Goal: Task Accomplishment & Management: Use online tool/utility

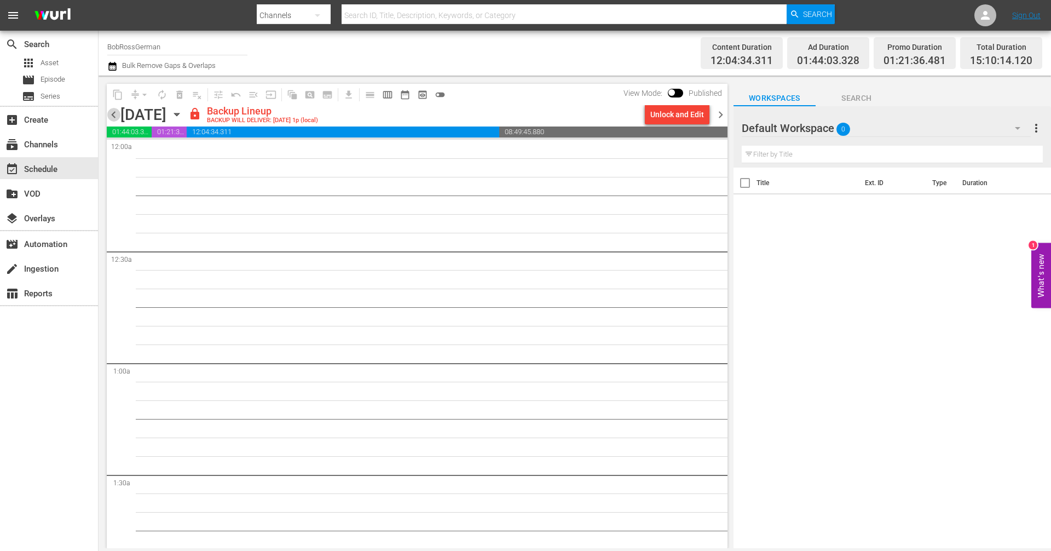
click at [118, 114] on span "chevron_left" at bounding box center [114, 115] width 14 height 14
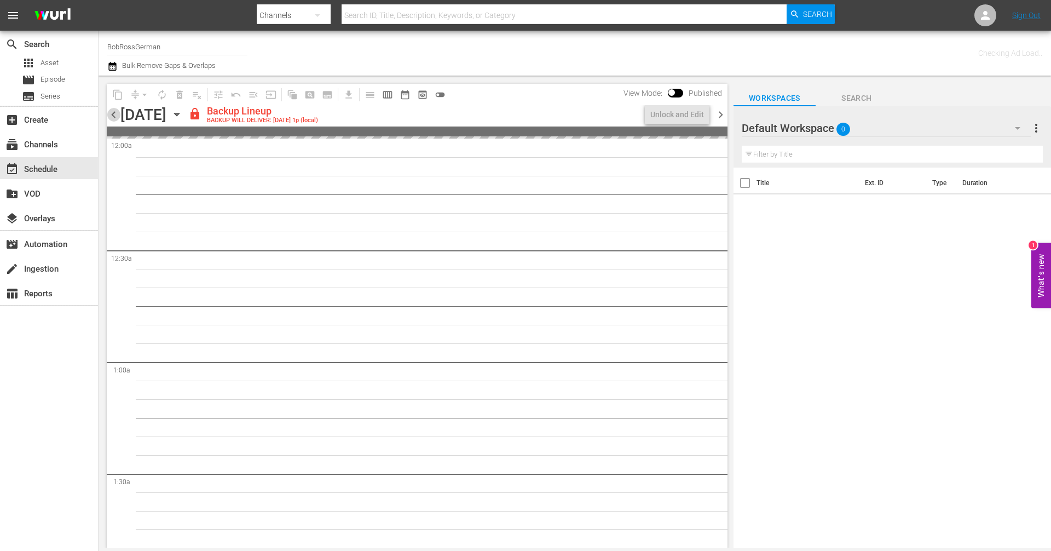
click at [113, 117] on span "chevron_left" at bounding box center [114, 115] width 14 height 14
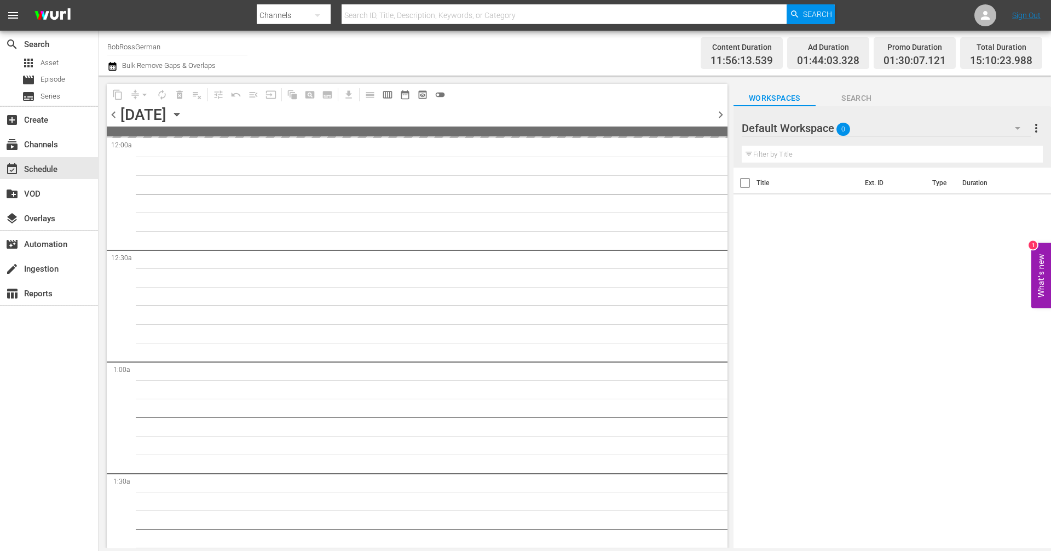
click at [183, 116] on icon "button" at bounding box center [177, 114] width 12 height 12
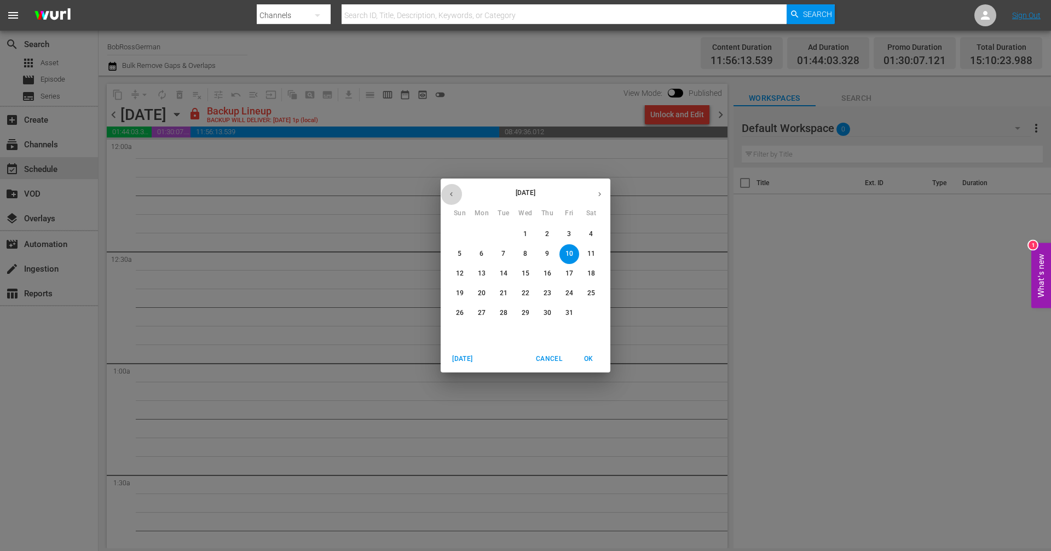
click at [451, 196] on icon "button" at bounding box center [451, 194] width 8 height 8
click at [541, 293] on span "25" at bounding box center [548, 293] width 20 height 9
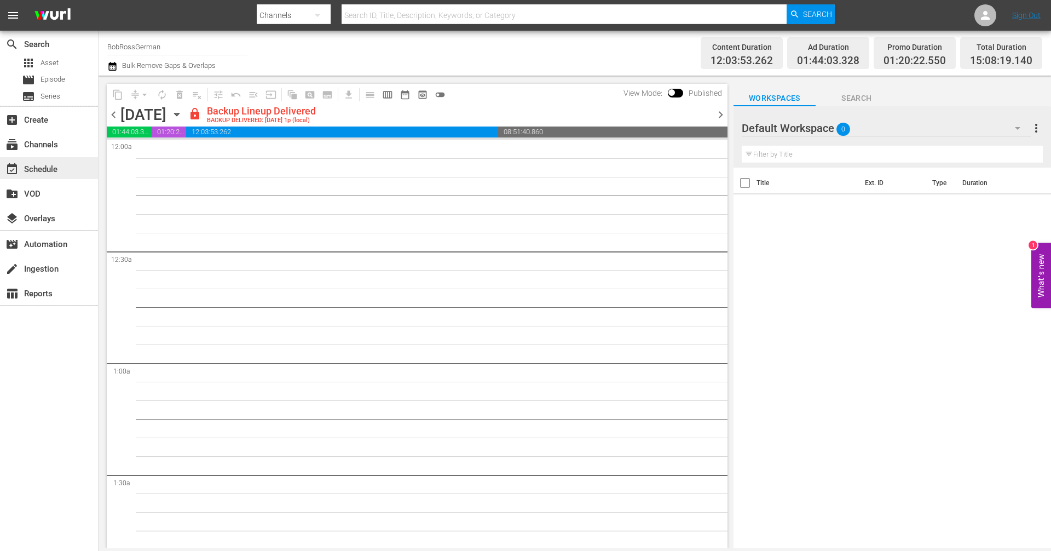
click at [54, 172] on div "event_available Schedule" at bounding box center [30, 168] width 61 height 10
click at [55, 147] on div "subscriptions Channels" at bounding box center [30, 143] width 61 height 10
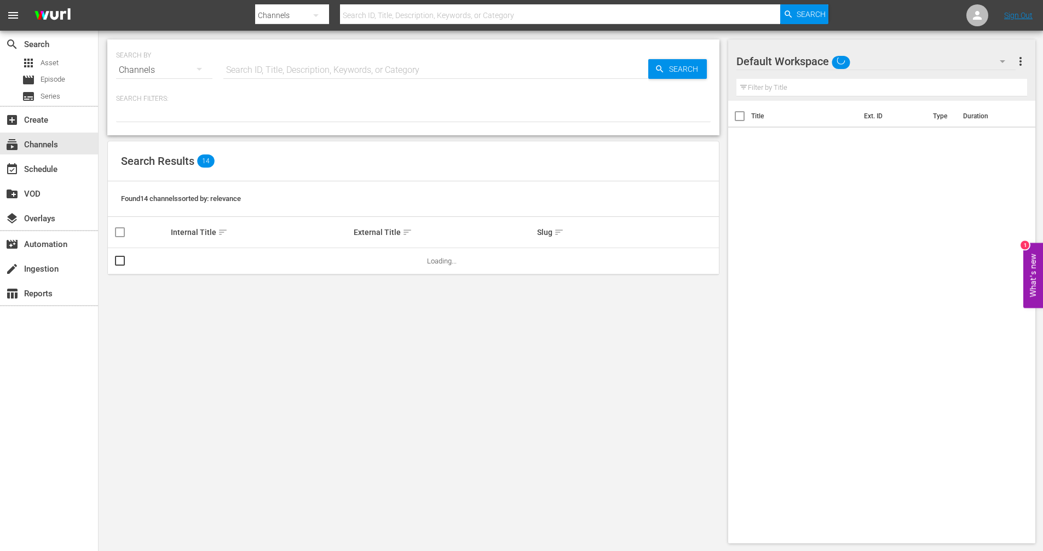
click at [303, 12] on button "button" at bounding box center [316, 15] width 26 height 26
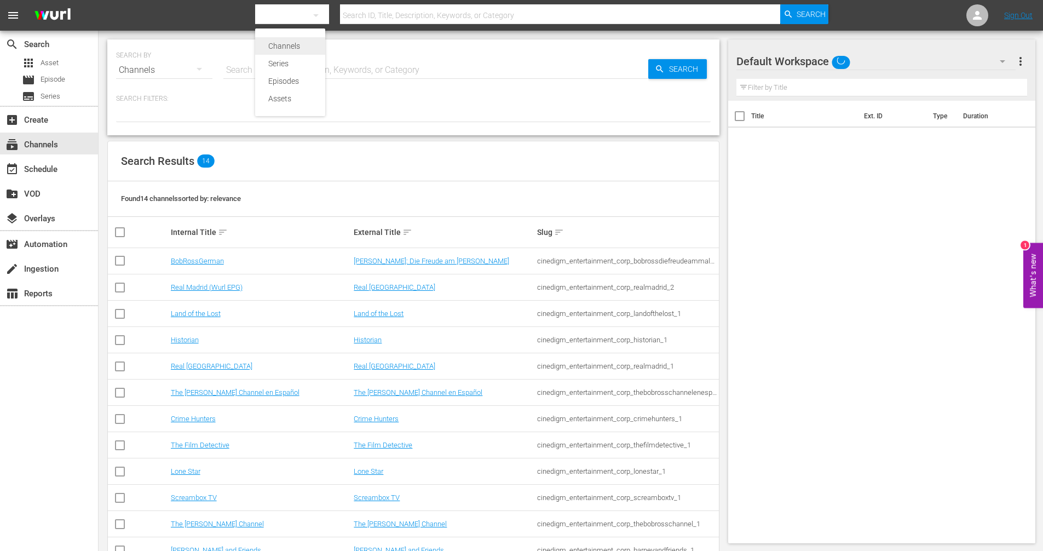
click at [279, 51] on div "Channels" at bounding box center [290, 46] width 44 height 18
click at [46, 147] on div "subscriptions Channels" at bounding box center [30, 143] width 61 height 10
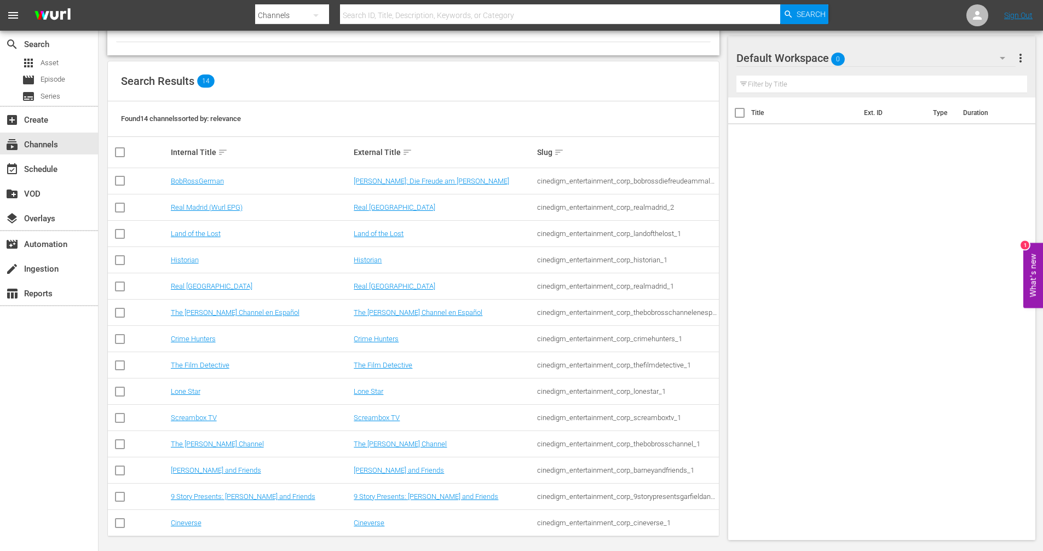
scroll to position [85, 0]
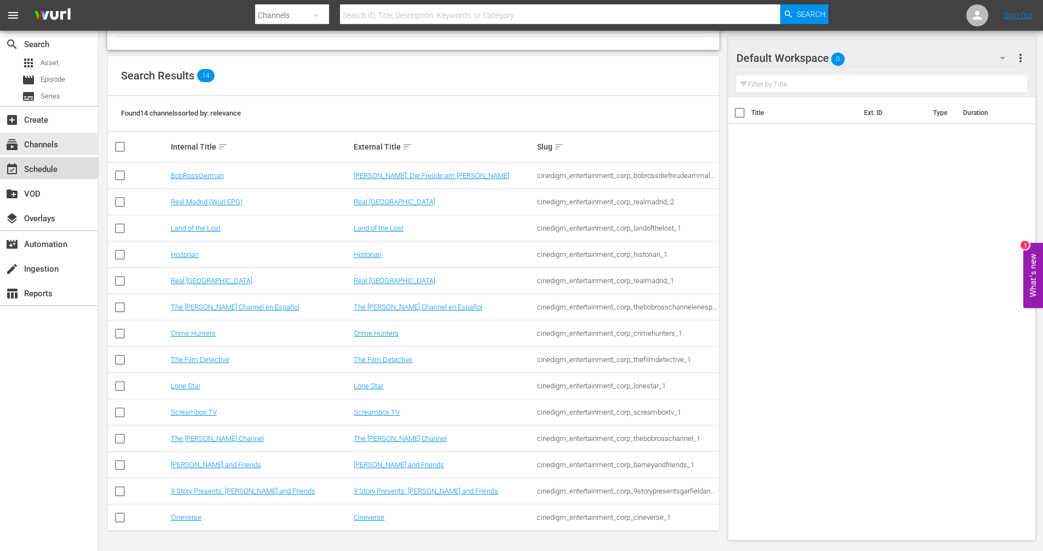
click at [69, 172] on div "event_available Schedule" at bounding box center [49, 168] width 98 height 22
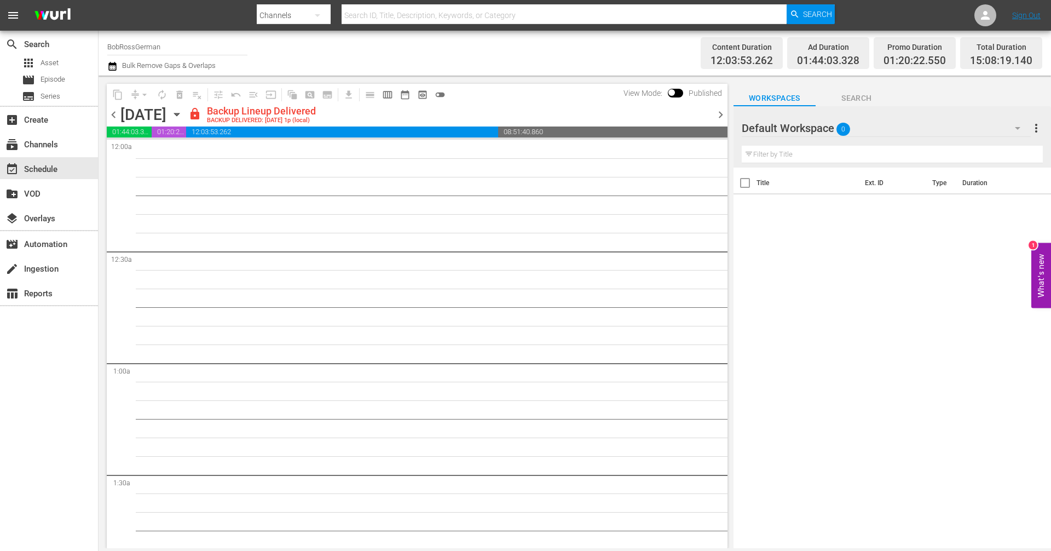
click at [136, 49] on input "BobRossGerman" at bounding box center [177, 46] width 140 height 26
click at [168, 41] on input "BobRossGerman" at bounding box center [177, 46] width 140 height 26
drag, startPoint x: 194, startPoint y: 45, endPoint x: 49, endPoint y: 45, distance: 145.1
click at [99, 0] on div "search Search apps Asset movie Episode subtitles Series add_box Create subscrip…" at bounding box center [575, 0] width 953 height 0
type input "bob"
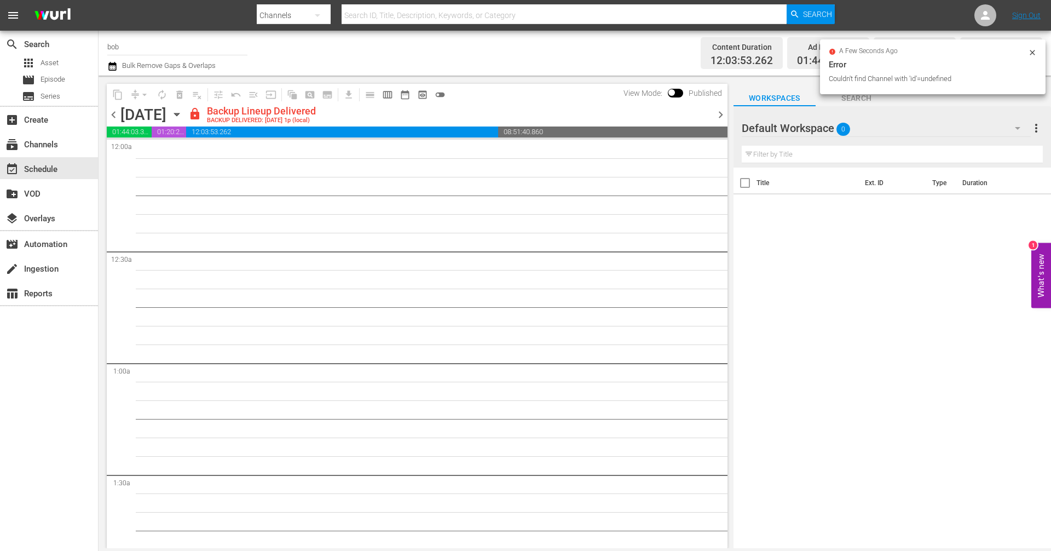
click at [148, 44] on input "bob" at bounding box center [177, 46] width 140 height 26
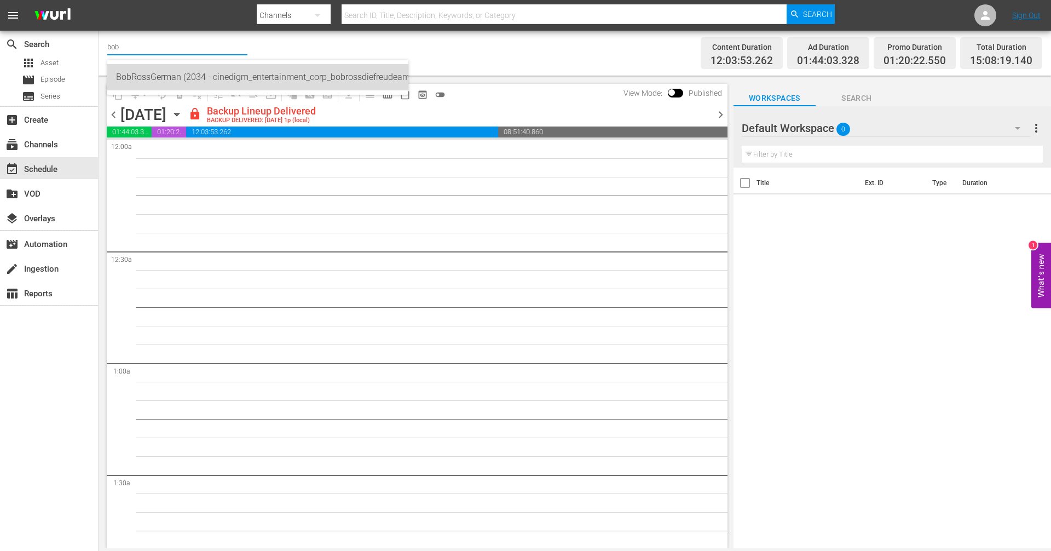
click at [169, 81] on div "BobRossGerman (2034 - cinedigm_entertainment_corp_bobrossdiefreudeammalen_1)" at bounding box center [258, 77] width 284 height 26
type input "BobRossGerman (2034 - cinedigm_entertainment_corp_bobrossdiefreudeammalen_1)"
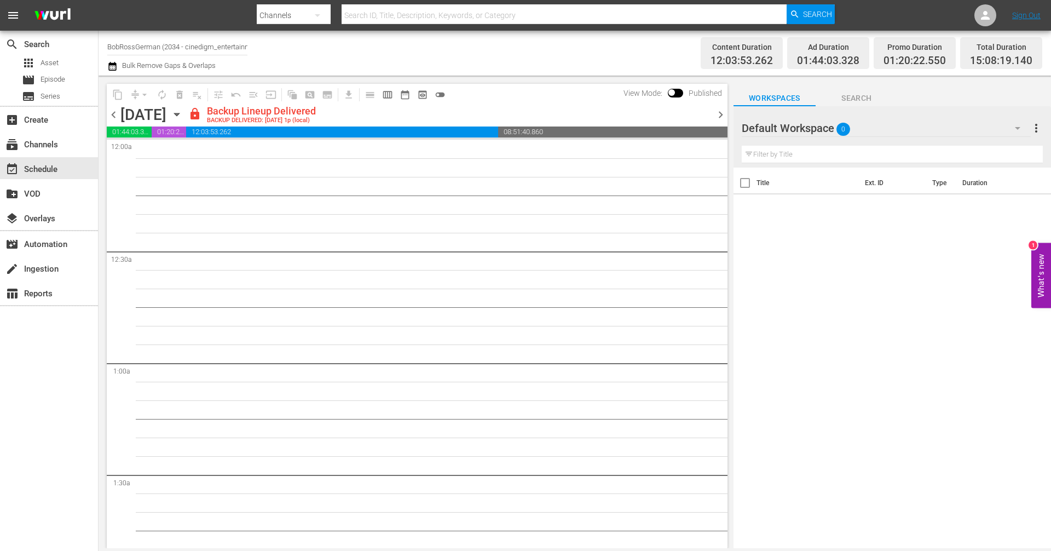
click at [179, 114] on icon "button" at bounding box center [176, 114] width 5 height 3
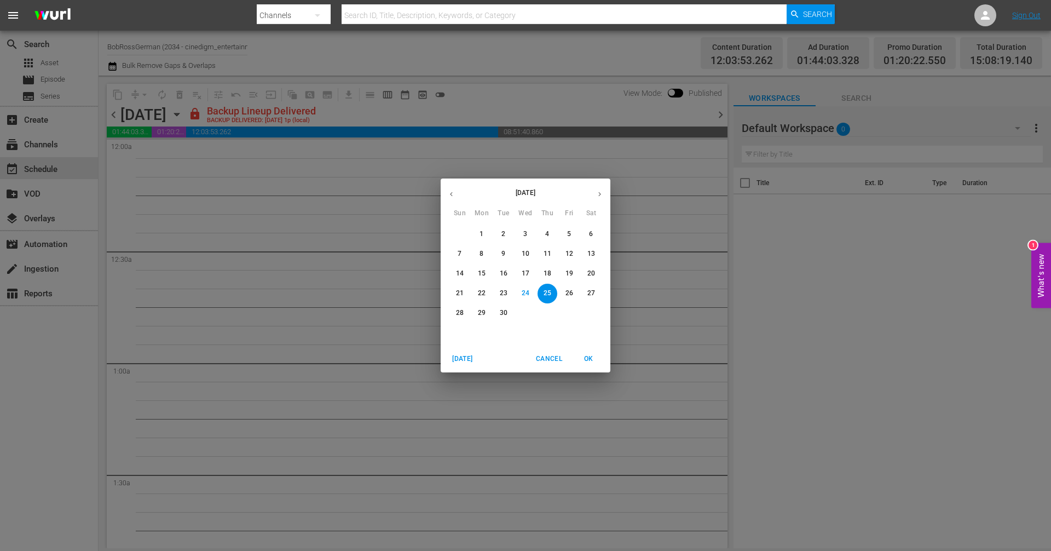
click at [308, 119] on div "September 2025 Sun Mon Tue Wed Thu Fri Sat 31 1 2 3 4 5 6 7 8 9 10 11 12 13 14 …" at bounding box center [525, 275] width 1051 height 551
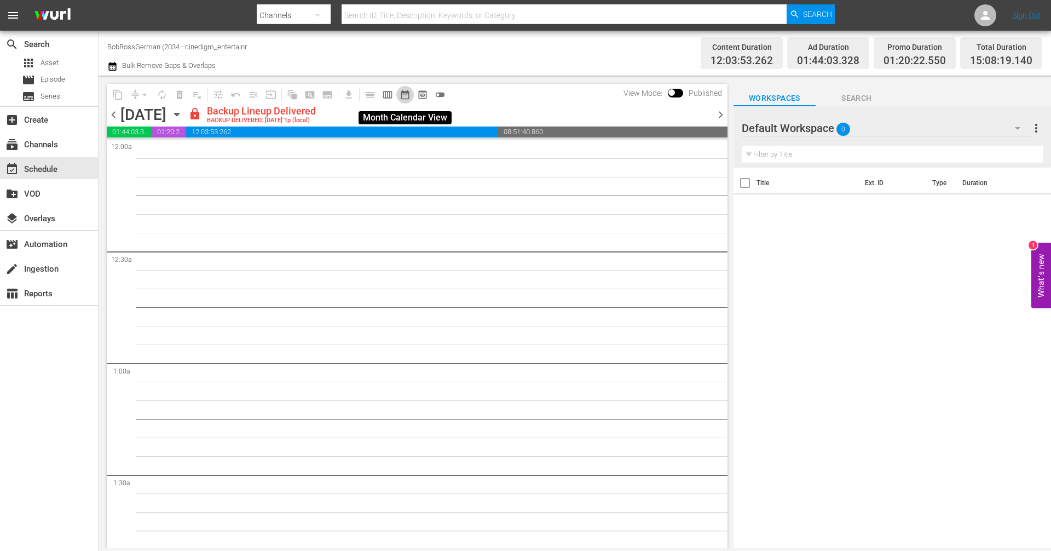
click at [406, 95] on span "date_range_outlined" at bounding box center [405, 94] width 11 height 11
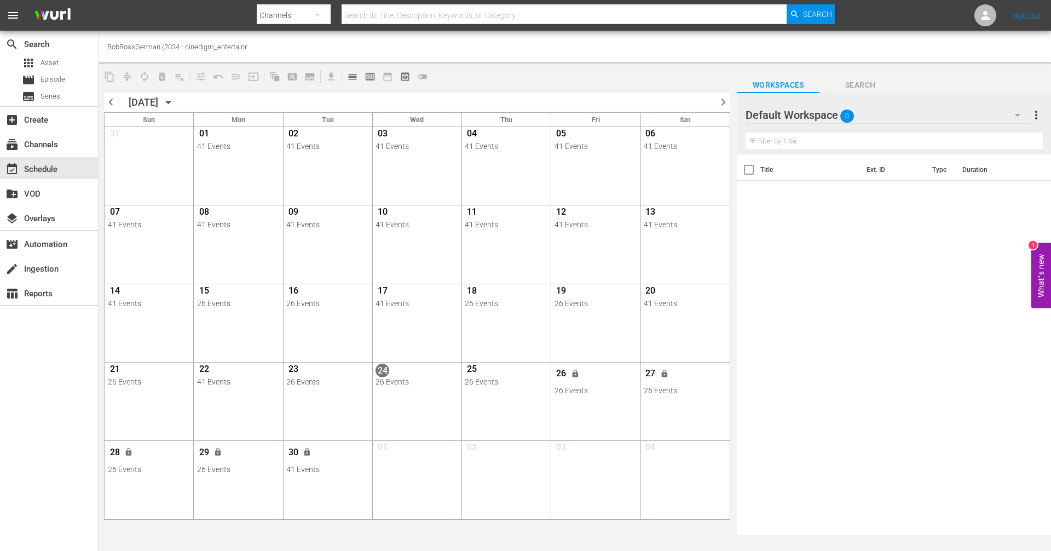
click at [724, 102] on span "chevron_right" at bounding box center [724, 102] width 14 height 14
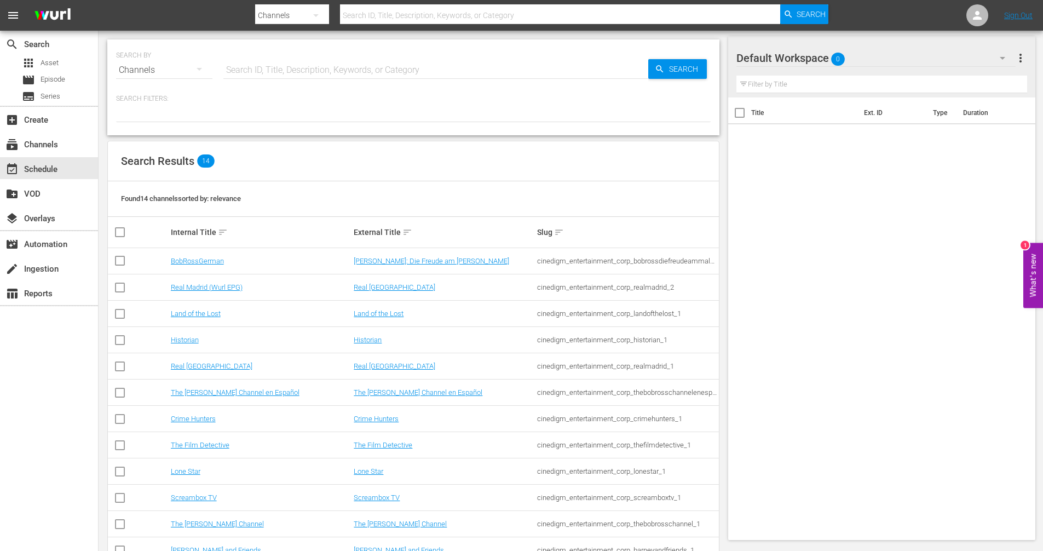
scroll to position [85, 0]
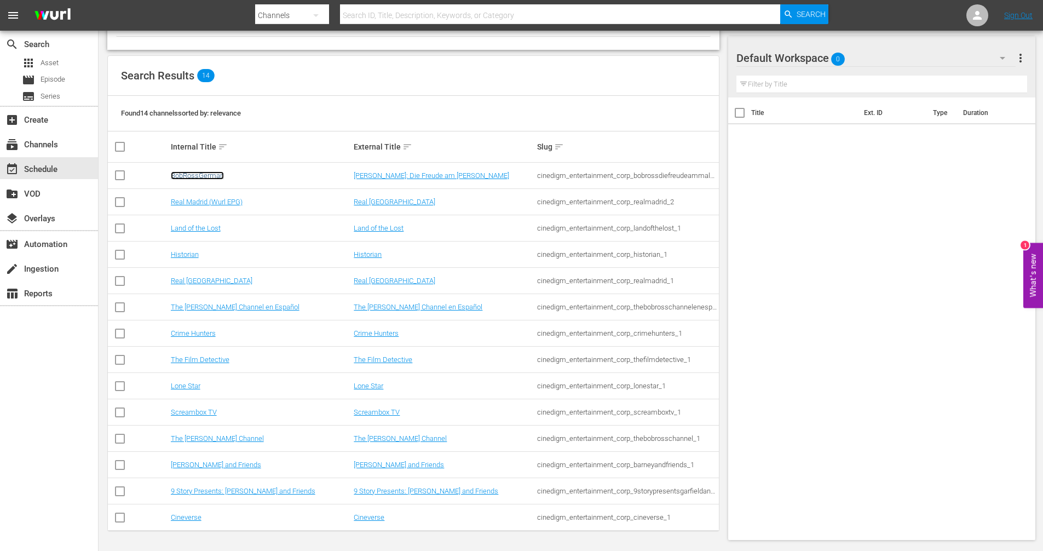
click at [196, 172] on link "BobRossGerman" at bounding box center [197, 175] width 53 height 8
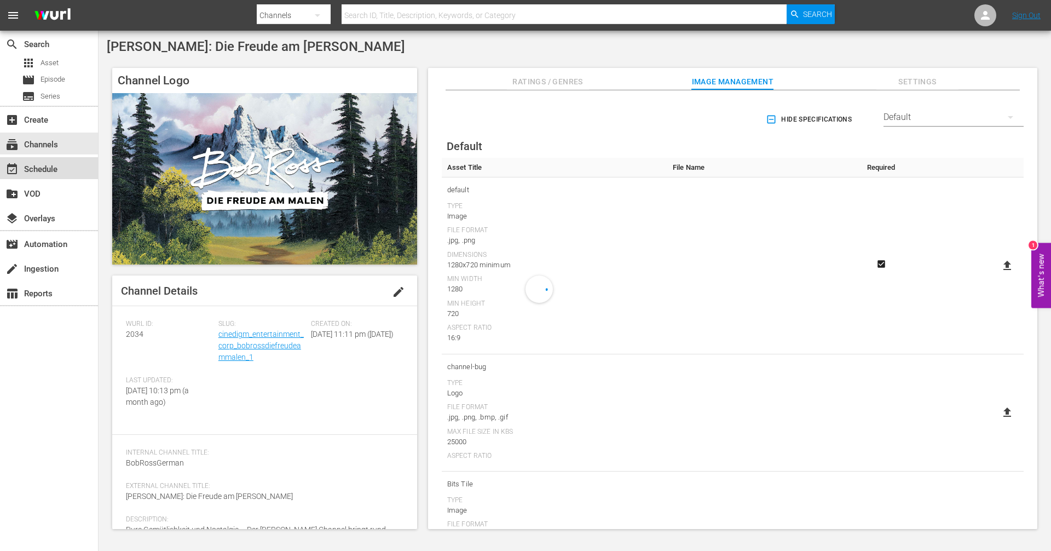
click at [27, 169] on div "event_available Schedule" at bounding box center [30, 168] width 61 height 10
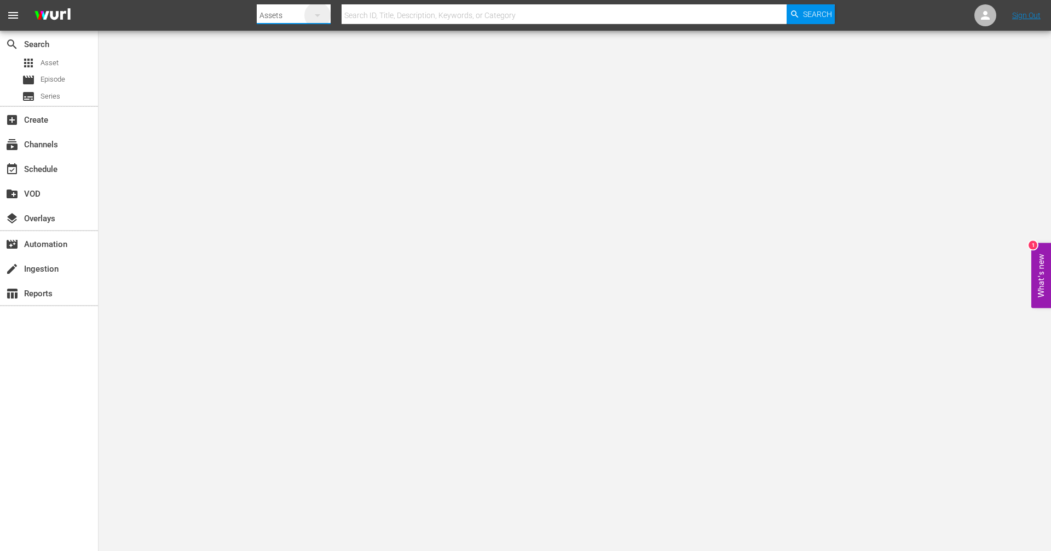
click at [316, 16] on icon "button" at bounding box center [317, 15] width 13 height 13
click at [300, 48] on div "Channels" at bounding box center [292, 46] width 44 height 18
click at [39, 148] on div "subscriptions Channels" at bounding box center [30, 143] width 61 height 10
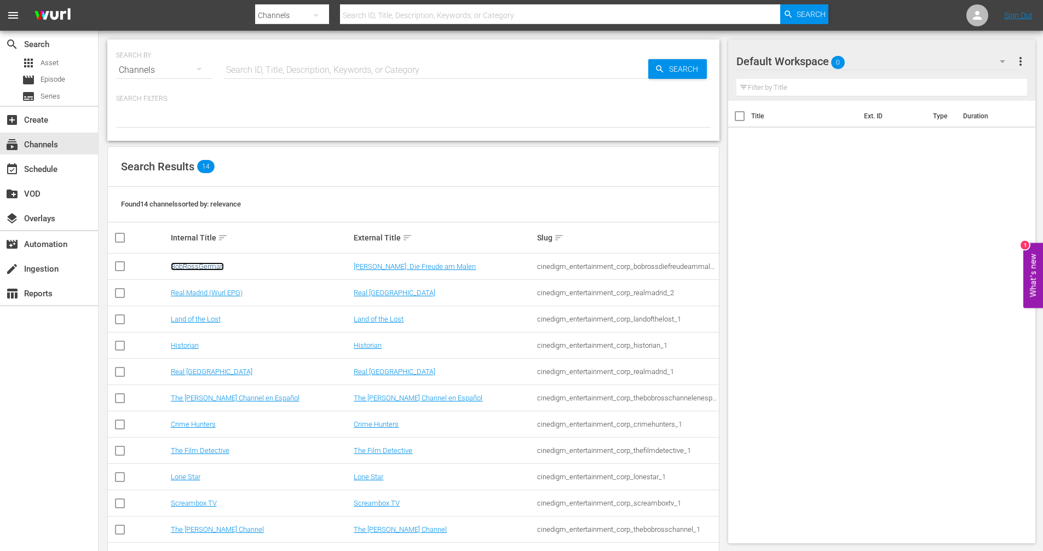
click at [205, 264] on link "BobRossGerman" at bounding box center [197, 266] width 53 height 8
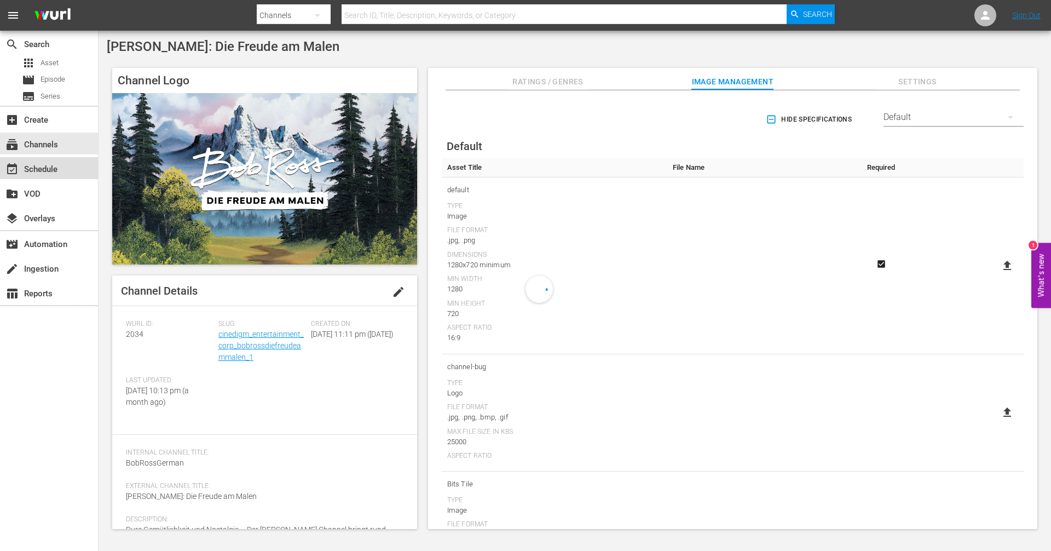
click at [76, 172] on div "event_available Schedule" at bounding box center [49, 168] width 98 height 22
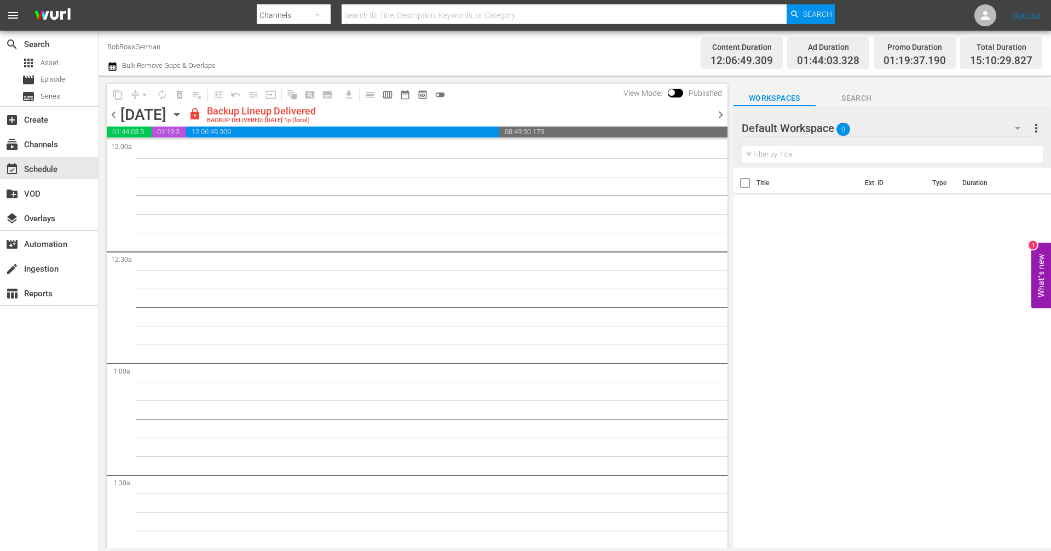
click at [718, 114] on span "chevron_right" at bounding box center [721, 115] width 14 height 14
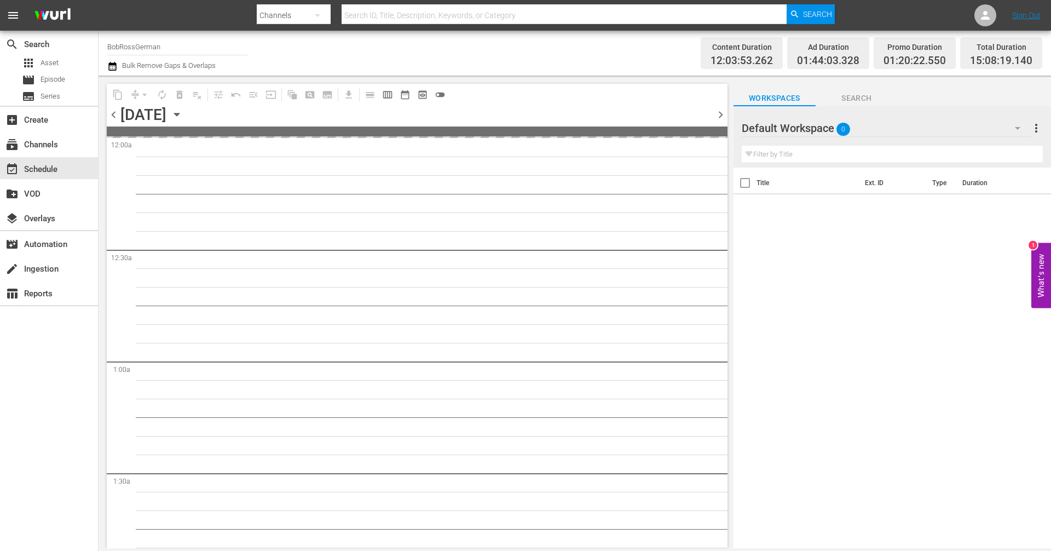
click at [718, 114] on span "chevron_right" at bounding box center [721, 115] width 14 height 14
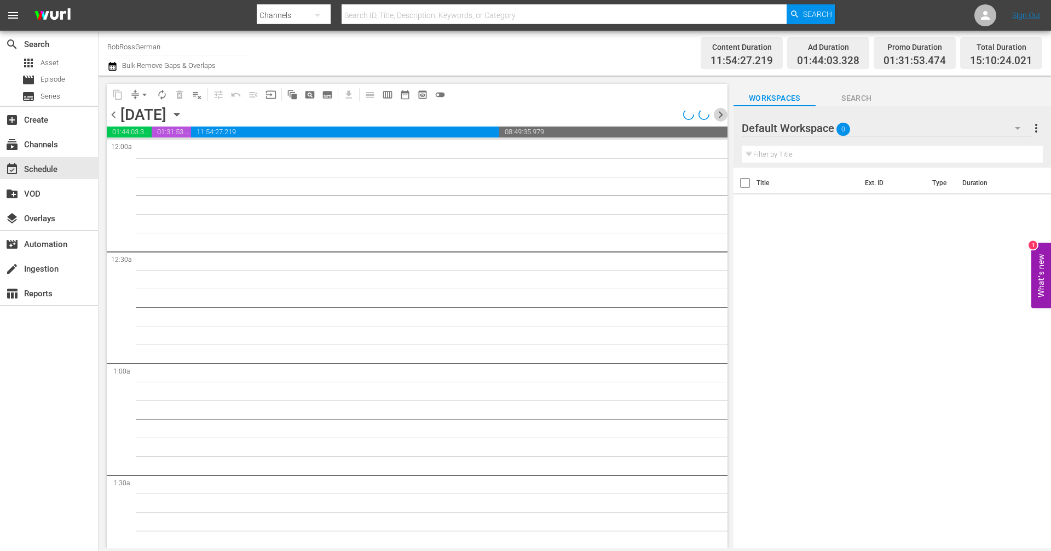
click at [718, 114] on span "chevron_right" at bounding box center [721, 115] width 14 height 14
click at [718, 113] on span "chevron_right" at bounding box center [721, 115] width 14 height 14
click at [721, 116] on span "chevron_right" at bounding box center [721, 115] width 14 height 14
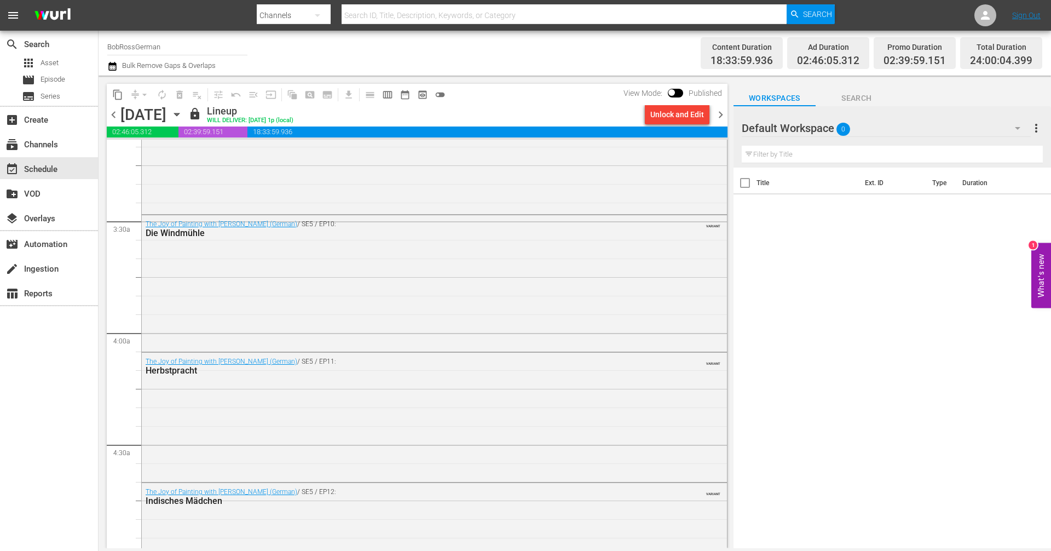
scroll to position [712, 0]
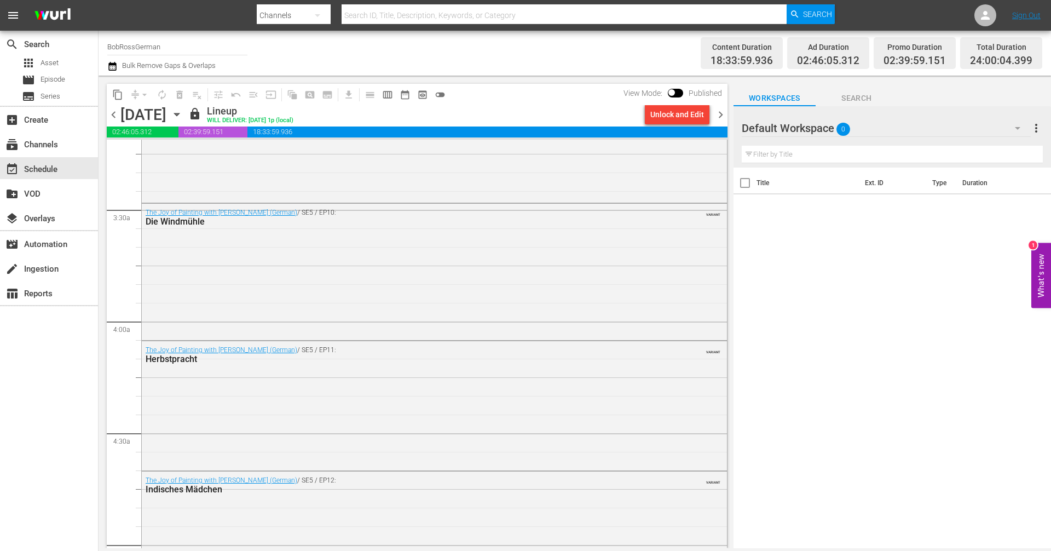
click at [112, 116] on span "chevron_left" at bounding box center [114, 115] width 14 height 14
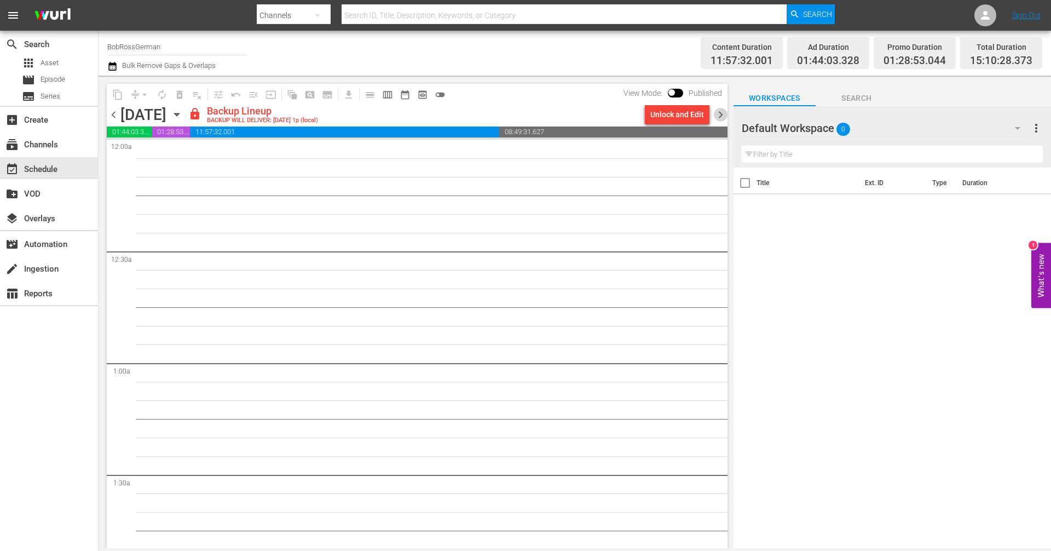
click at [721, 114] on span "chevron_right" at bounding box center [721, 115] width 14 height 14
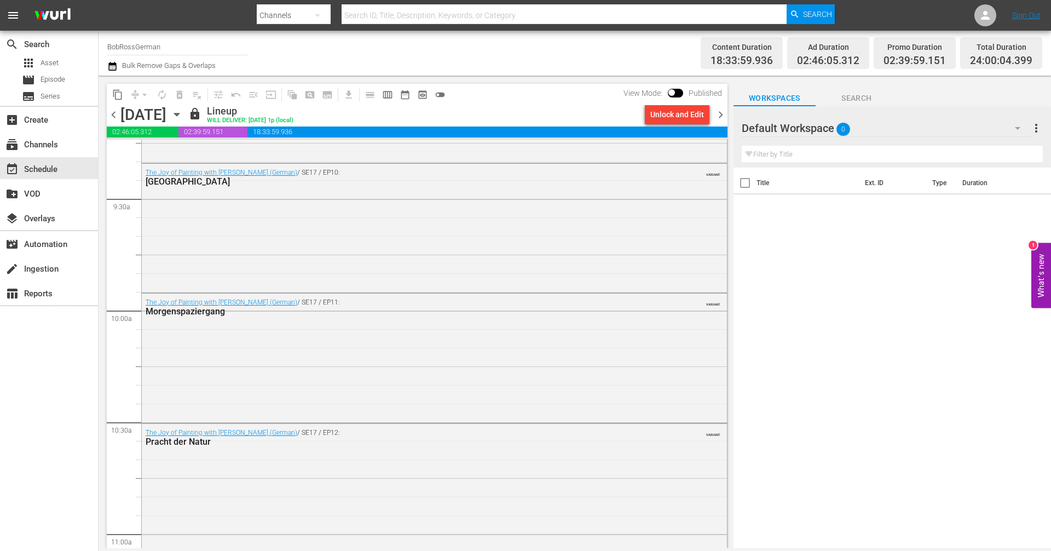
scroll to position [2245, 0]
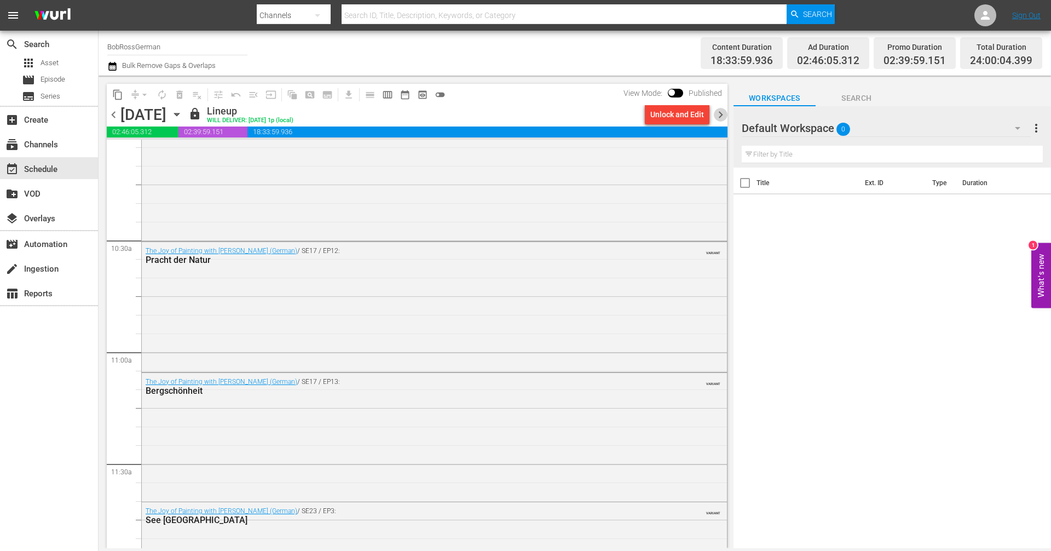
click at [718, 117] on span "chevron_right" at bounding box center [721, 115] width 14 height 14
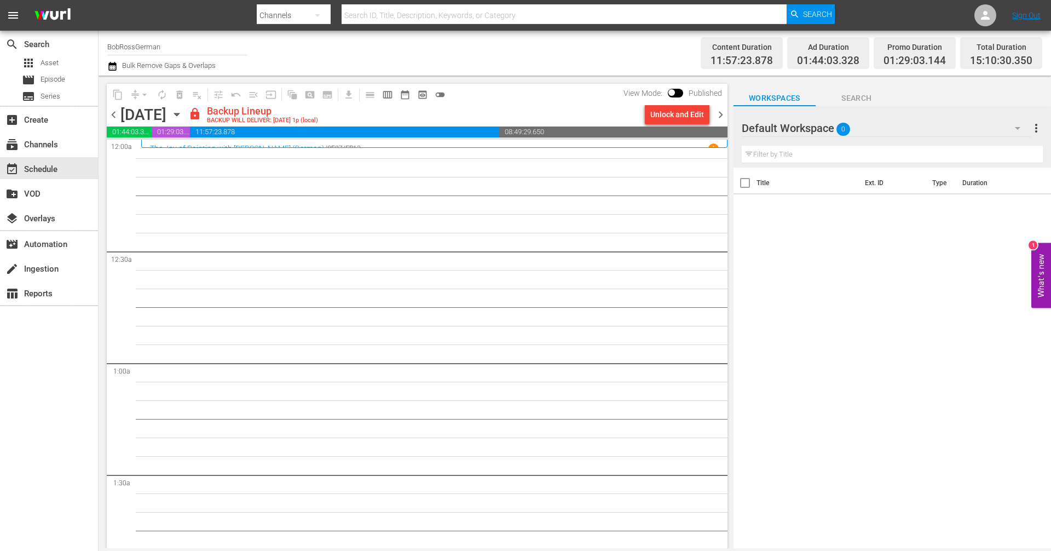
click at [719, 118] on span "chevron_right" at bounding box center [721, 115] width 14 height 14
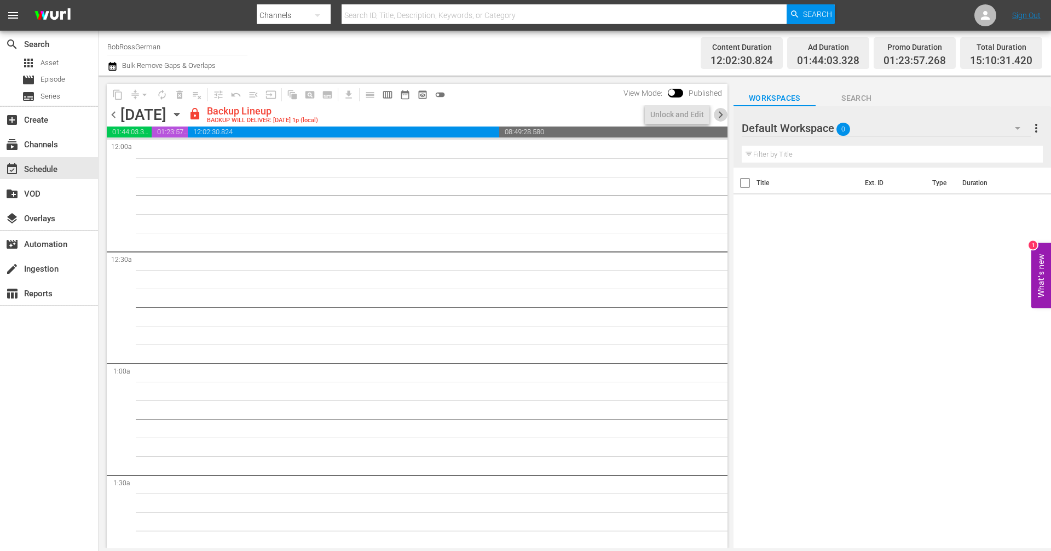
click at [719, 118] on span "chevron_right" at bounding box center [721, 115] width 14 height 14
click at [719, 115] on span "chevron_right" at bounding box center [721, 115] width 14 height 14
click at [110, 113] on span "chevron_left" at bounding box center [114, 115] width 14 height 14
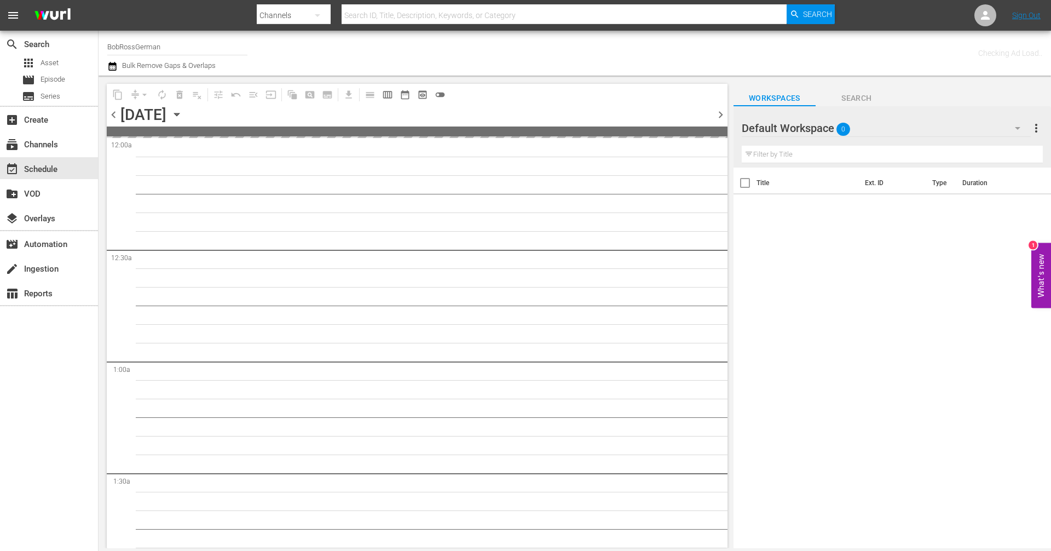
click at [110, 113] on span "chevron_left" at bounding box center [114, 115] width 14 height 14
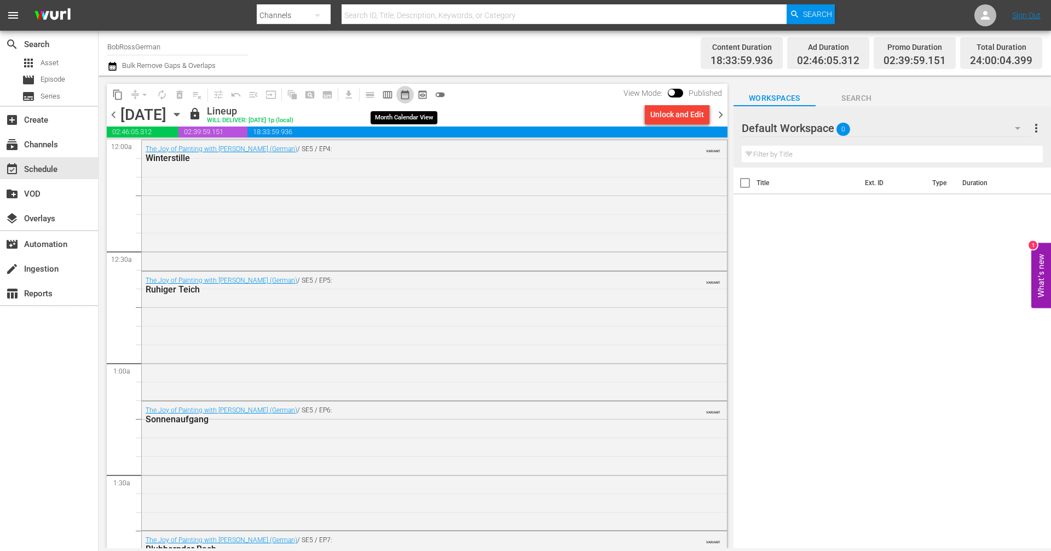
click at [409, 92] on span "date_range_outlined" at bounding box center [405, 94] width 11 height 11
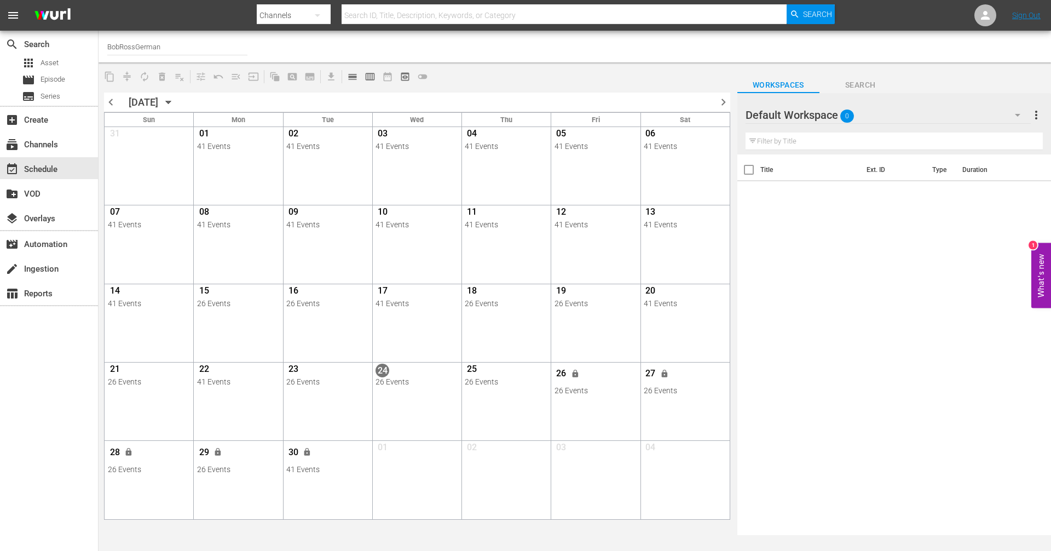
click at [721, 100] on span "chevron_right" at bounding box center [724, 102] width 14 height 14
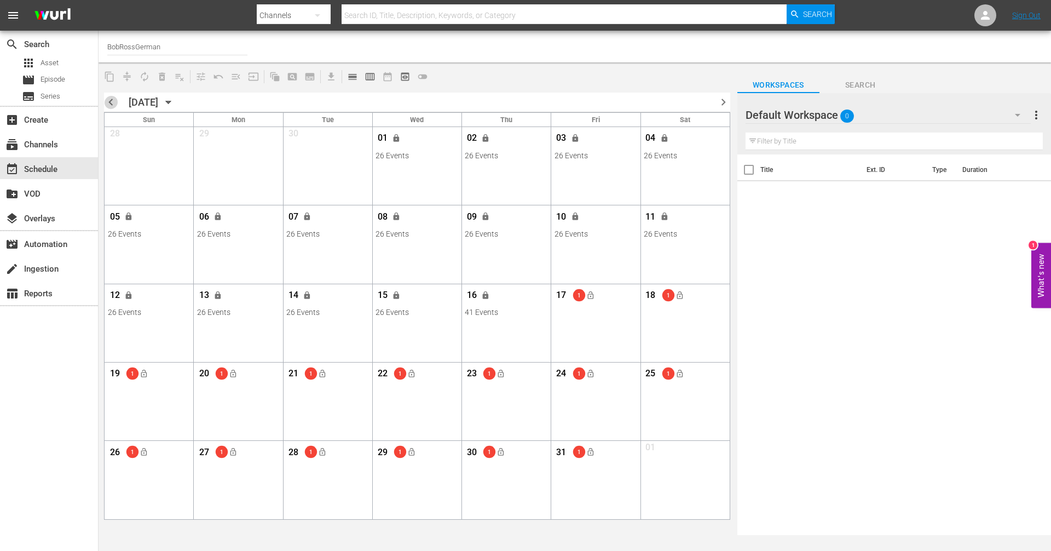
click at [110, 97] on span "chevron_left" at bounding box center [111, 102] width 14 height 14
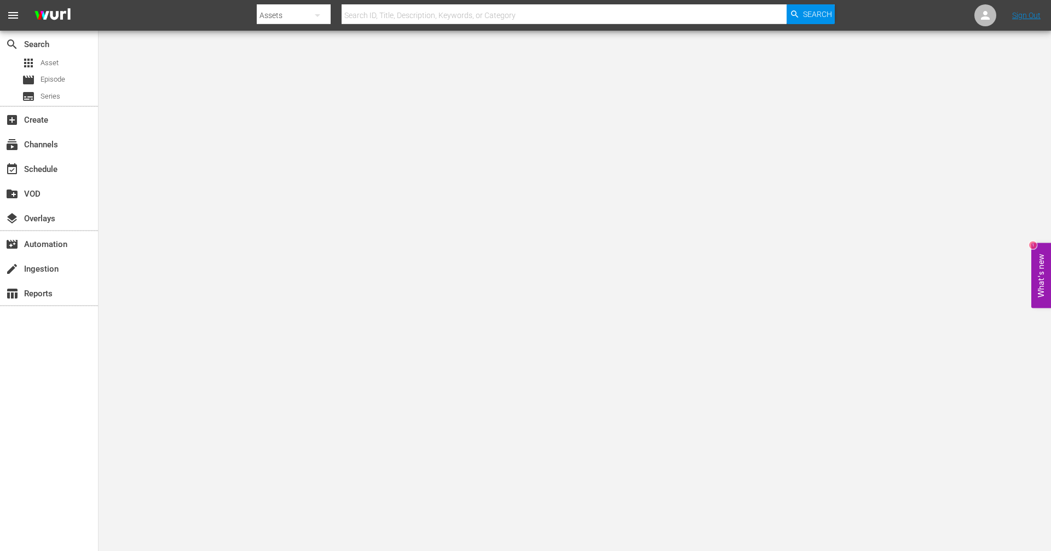
click at [306, 19] on button "button" at bounding box center [317, 15] width 26 height 26
click at [287, 51] on div "Channels" at bounding box center [292, 46] width 44 height 18
click at [61, 143] on div "subscriptions Channels" at bounding box center [30, 143] width 61 height 10
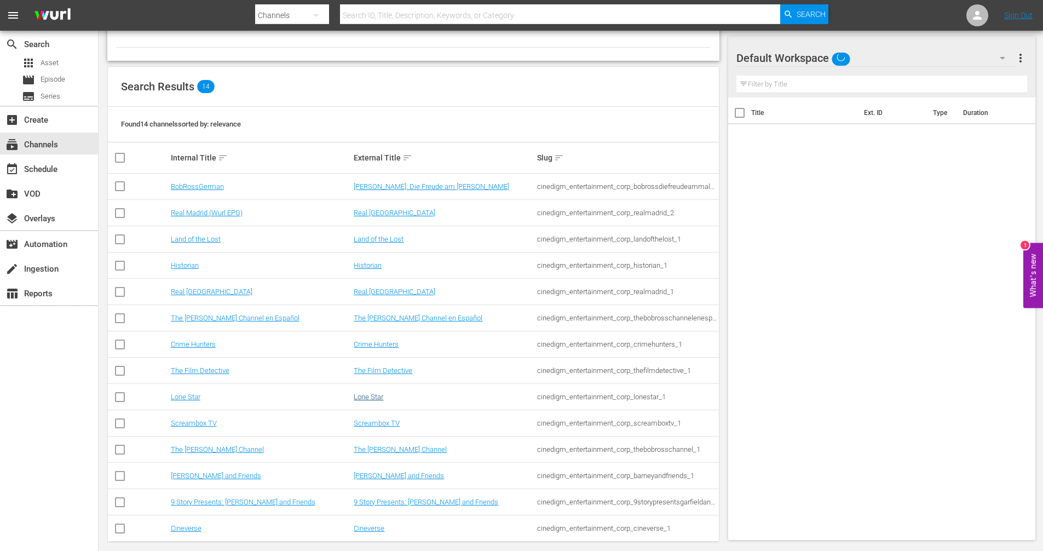
scroll to position [91, 0]
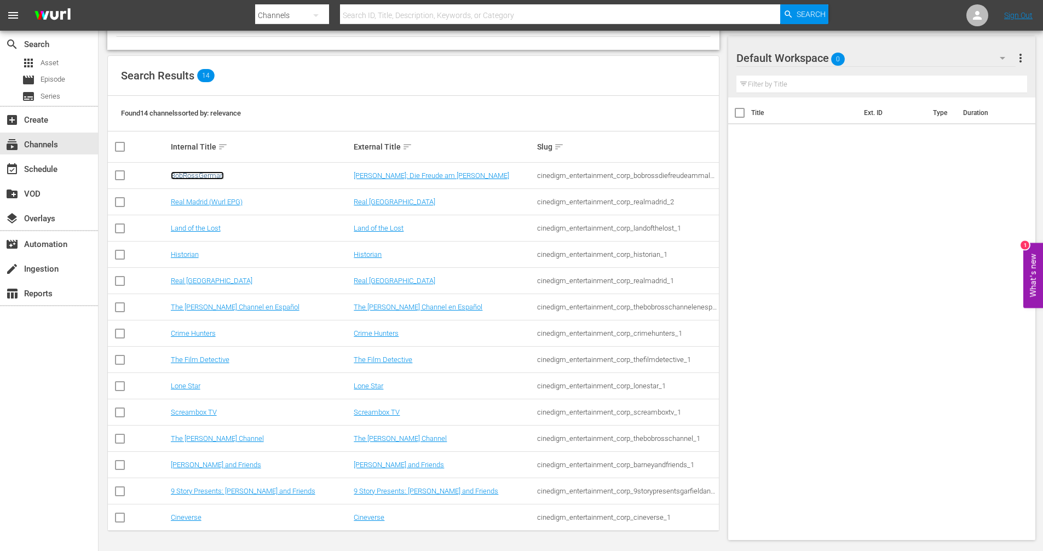
click at [200, 178] on link "BobRossGerman" at bounding box center [197, 175] width 53 height 8
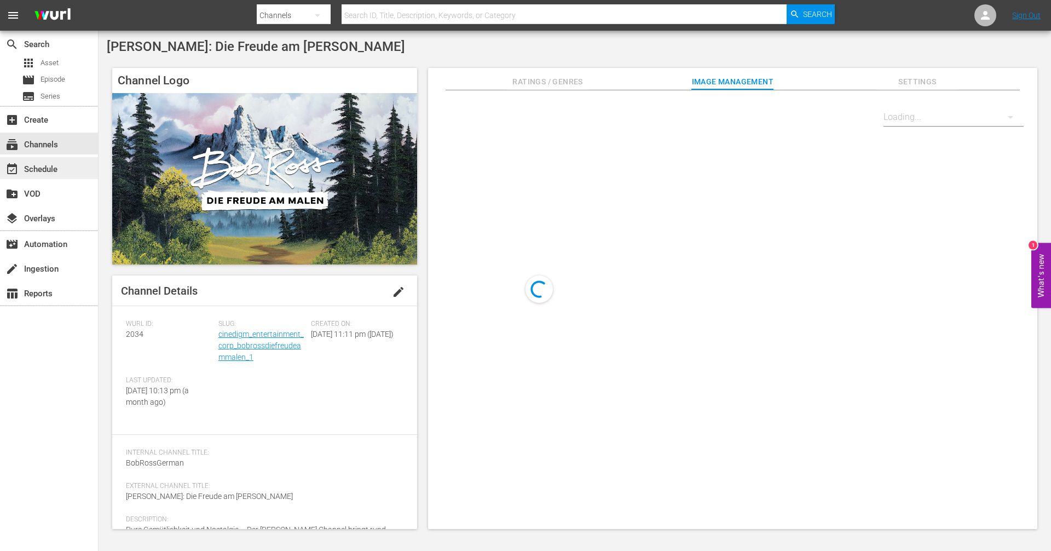
click at [54, 168] on div "event_available Schedule" at bounding box center [30, 168] width 61 height 10
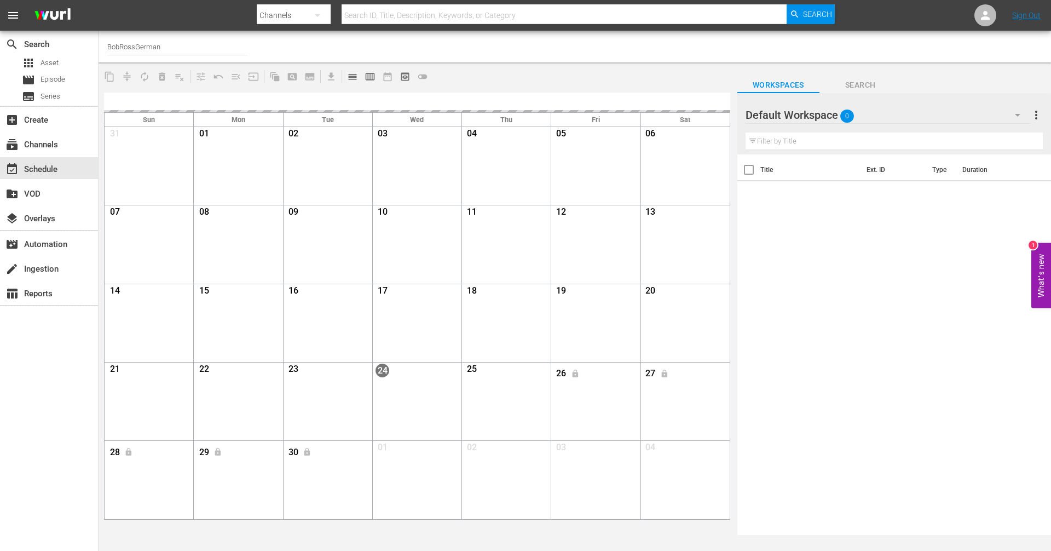
click at [212, 51] on input "BobRossGerman" at bounding box center [177, 46] width 140 height 26
click at [363, 45] on div "Channel Title BobRossGerman" at bounding box center [362, 46] width 510 height 26
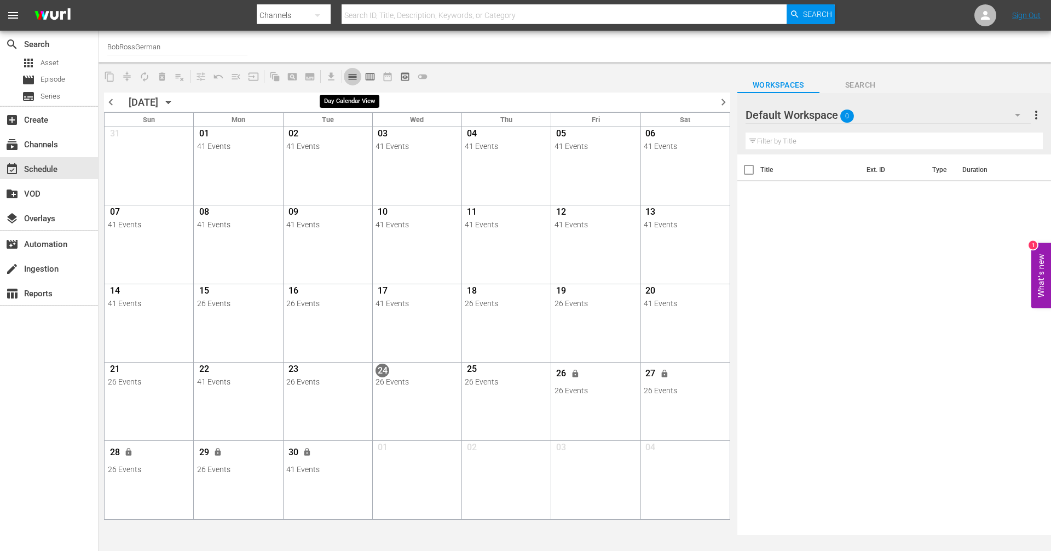
click at [352, 73] on span "calendar_view_day_outlined" at bounding box center [352, 76] width 11 height 11
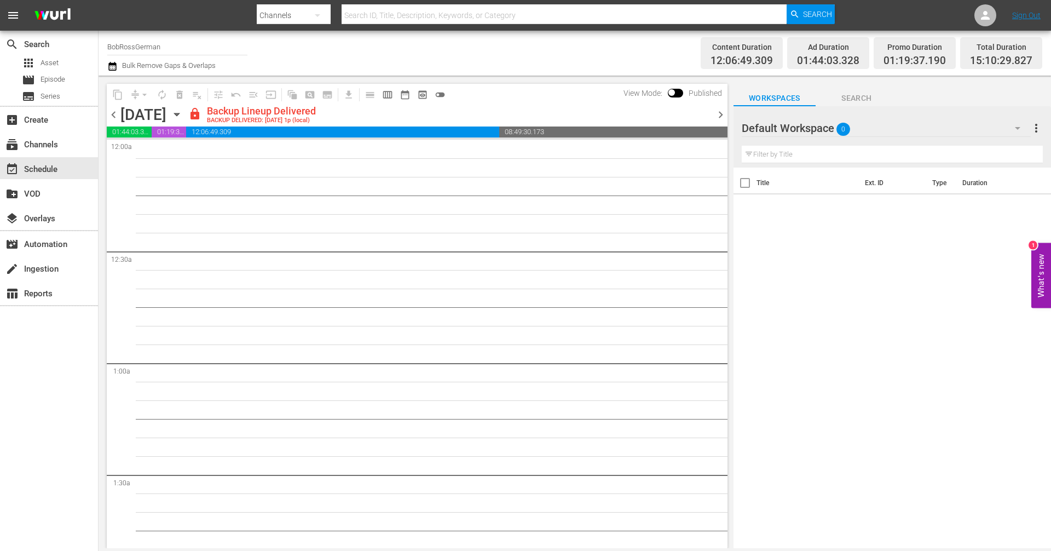
click at [723, 113] on span "chevron_right" at bounding box center [721, 115] width 14 height 14
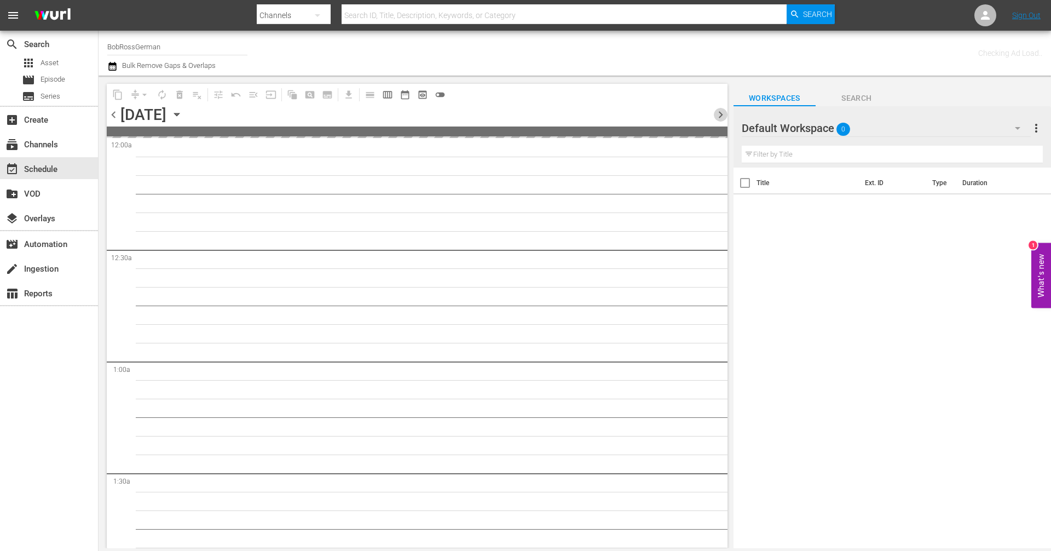
click at [723, 113] on span "chevron_right" at bounding box center [721, 115] width 14 height 14
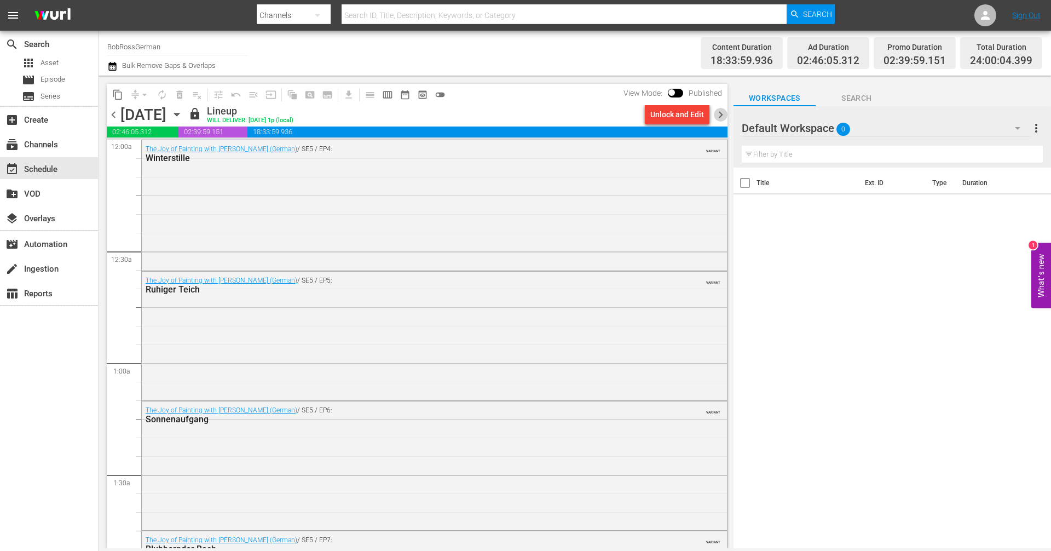
click at [719, 117] on span "chevron_right" at bounding box center [721, 115] width 14 height 14
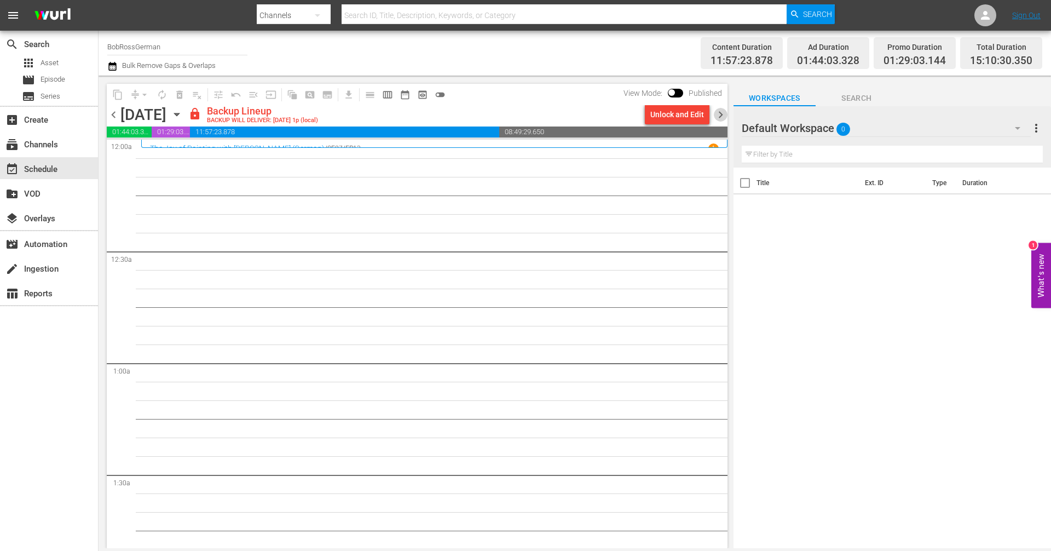
click at [720, 112] on span "chevron_right" at bounding box center [721, 115] width 14 height 14
click at [717, 115] on span "chevron_right" at bounding box center [721, 115] width 14 height 14
click at [723, 114] on span "chevron_right" at bounding box center [721, 115] width 14 height 14
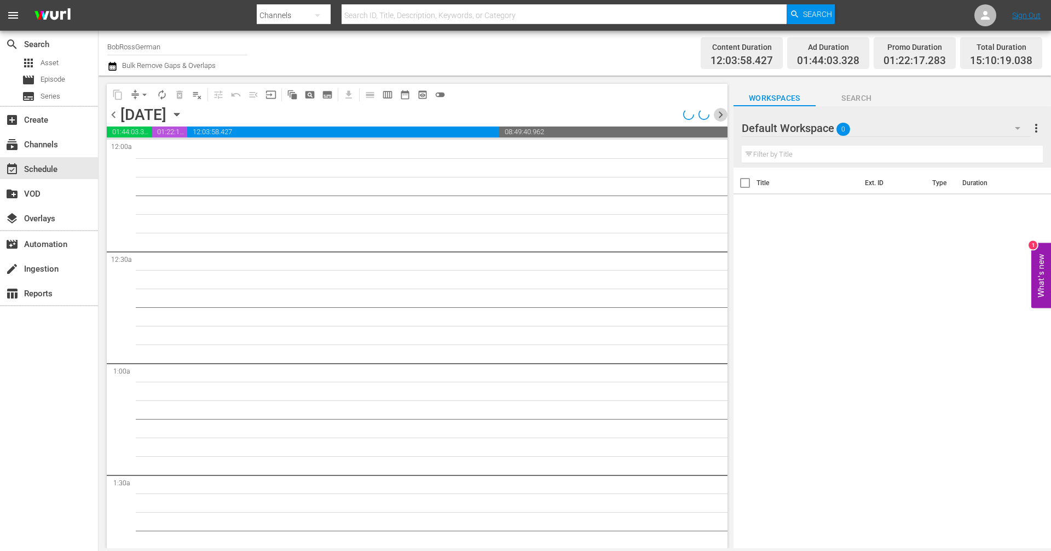
click at [723, 114] on span "chevron_right" at bounding box center [721, 115] width 14 height 14
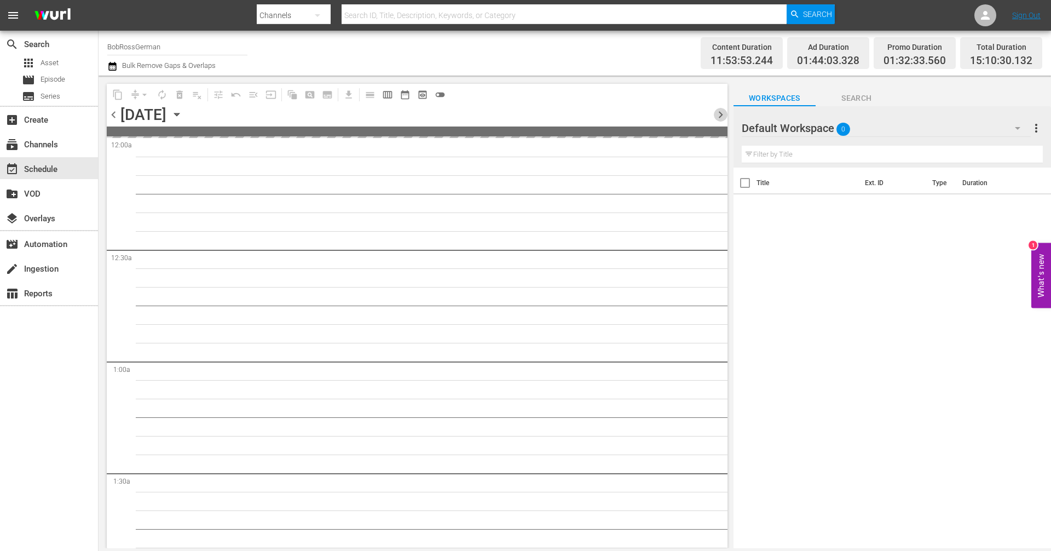
click at [721, 113] on span "chevron_right" at bounding box center [721, 115] width 14 height 14
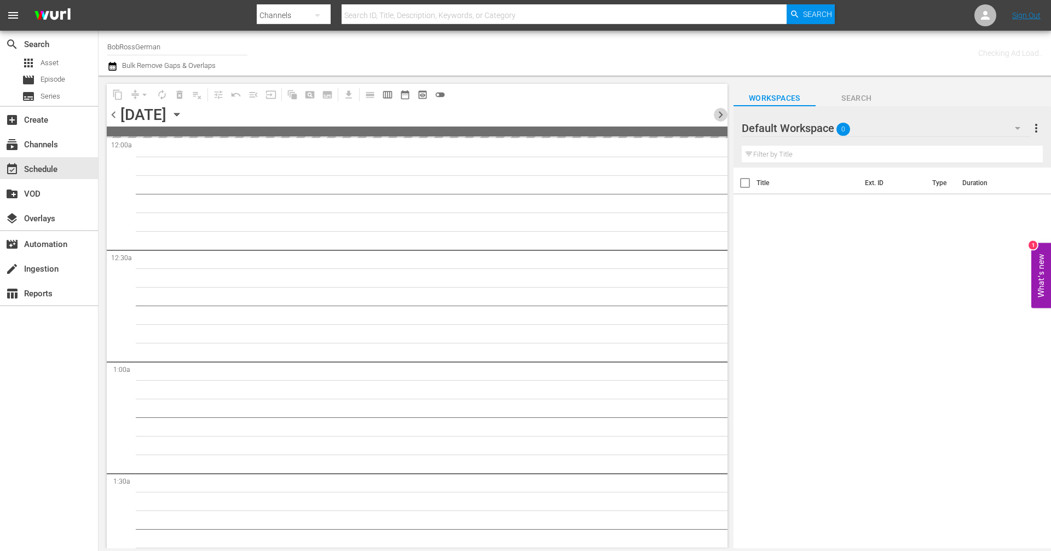
click at [721, 113] on span "chevron_right" at bounding box center [721, 115] width 14 height 14
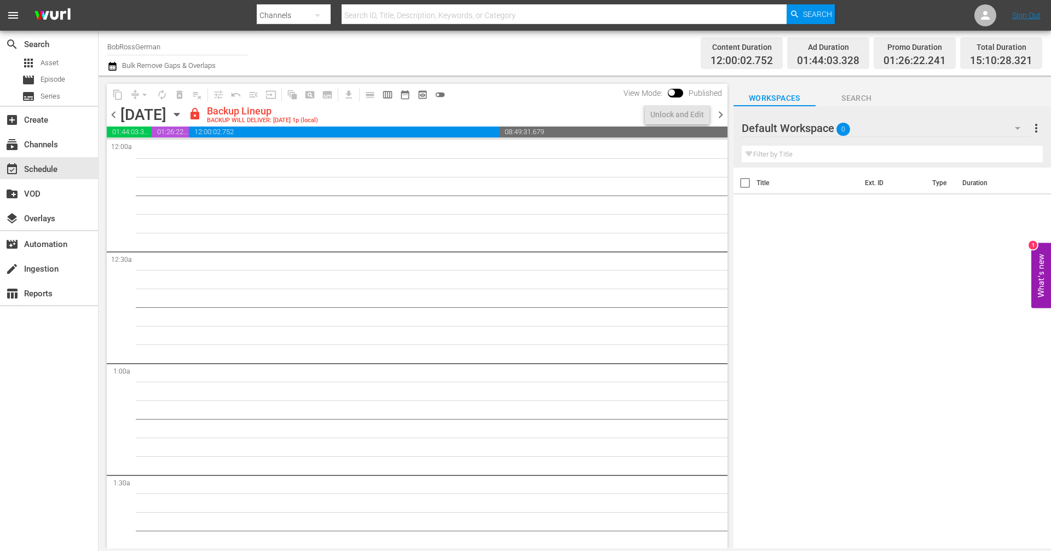
click at [114, 116] on span "chevron_left" at bounding box center [114, 115] width 14 height 14
click at [179, 113] on icon "button" at bounding box center [176, 114] width 5 height 3
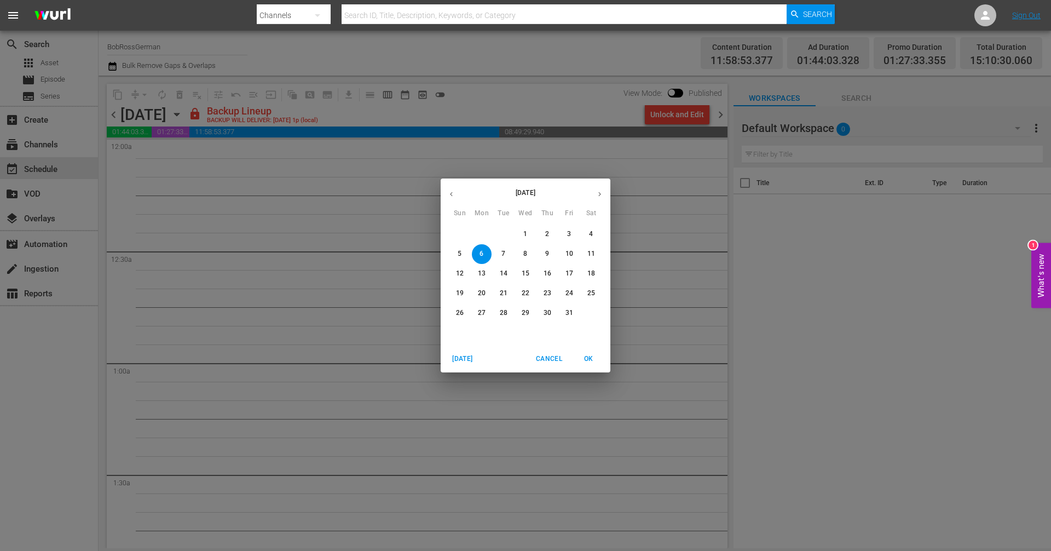
click at [452, 195] on icon "button" at bounding box center [451, 194] width 3 height 4
click at [527, 273] on p "17" at bounding box center [526, 273] width 8 height 9
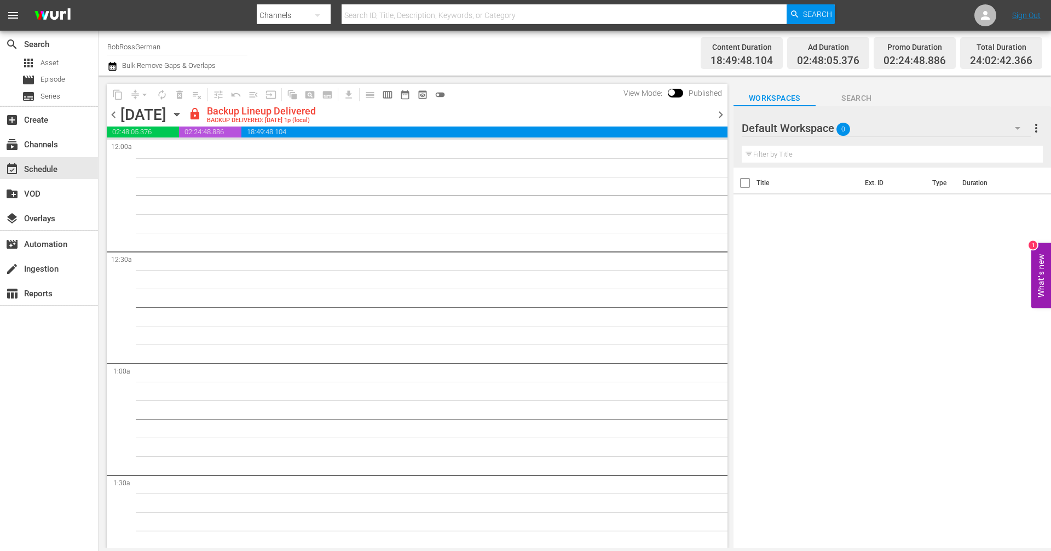
click at [721, 112] on span "chevron_right" at bounding box center [721, 115] width 14 height 14
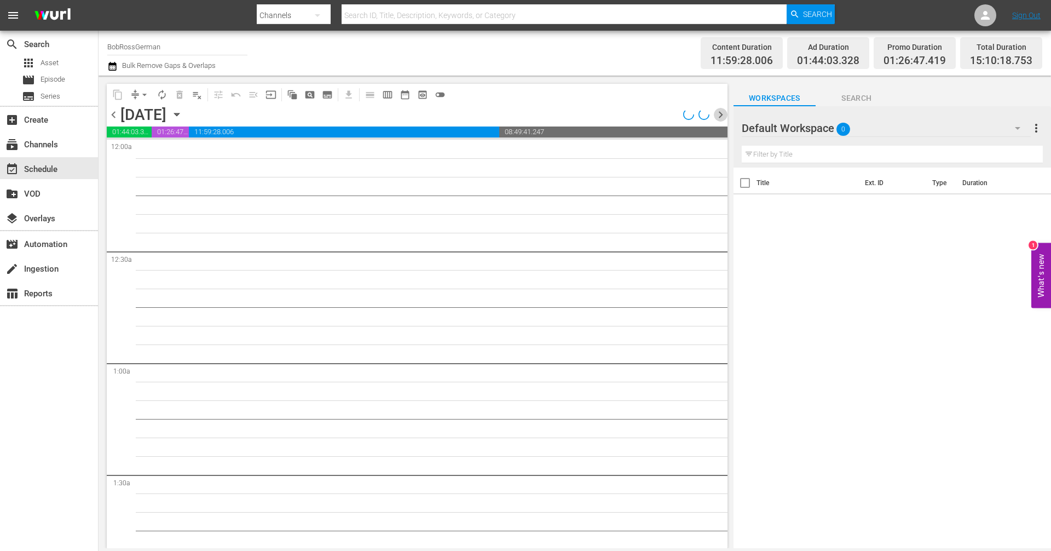
click at [720, 114] on span "chevron_right" at bounding box center [721, 115] width 14 height 14
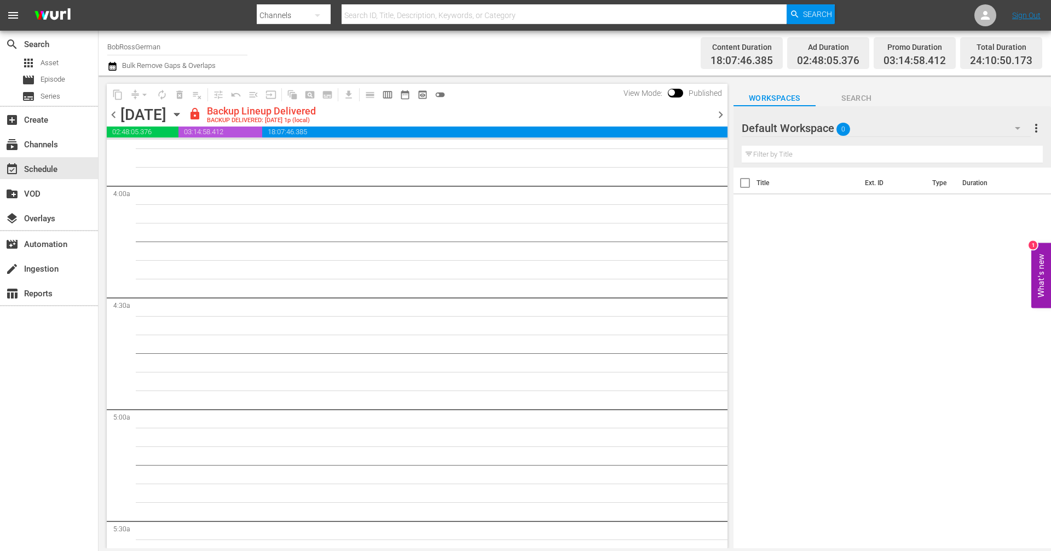
scroll to position [15, 0]
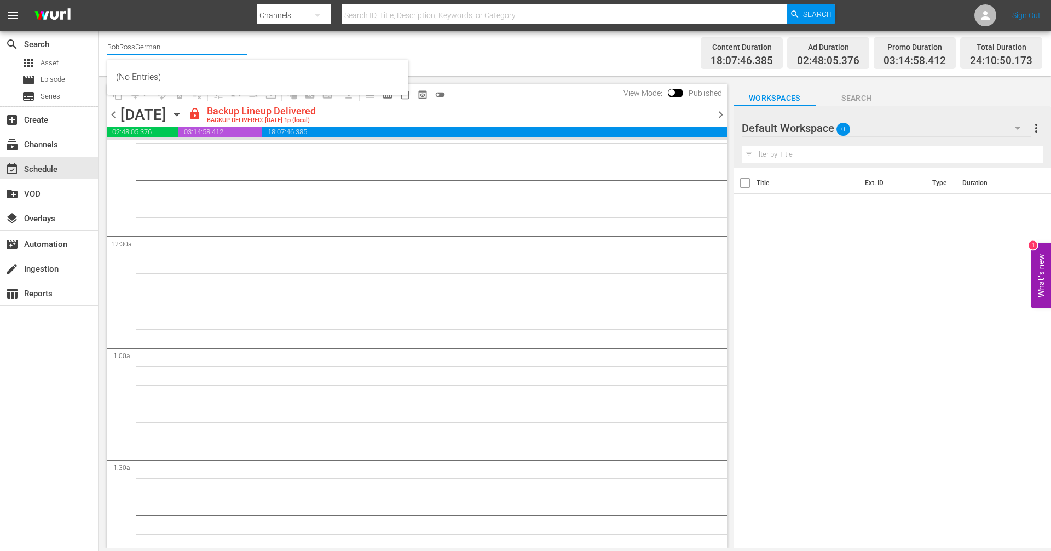
click at [174, 44] on input "BobRossGerman" at bounding box center [177, 46] width 140 height 26
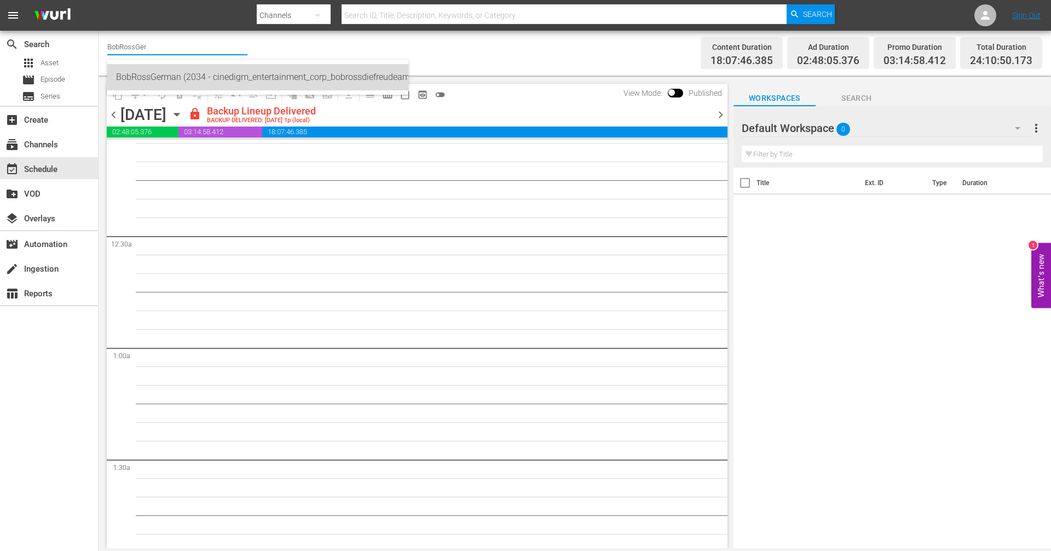
click at [254, 81] on div "BobRossGerman (2034 - cinedigm_entertainment_corp_bobrossdiefreudeammalen_1)" at bounding box center [258, 77] width 284 height 26
type input "BobRossGerman (2034 - cinedigm_entertainment_corp_bobrossdiefreudeammalen_1)"
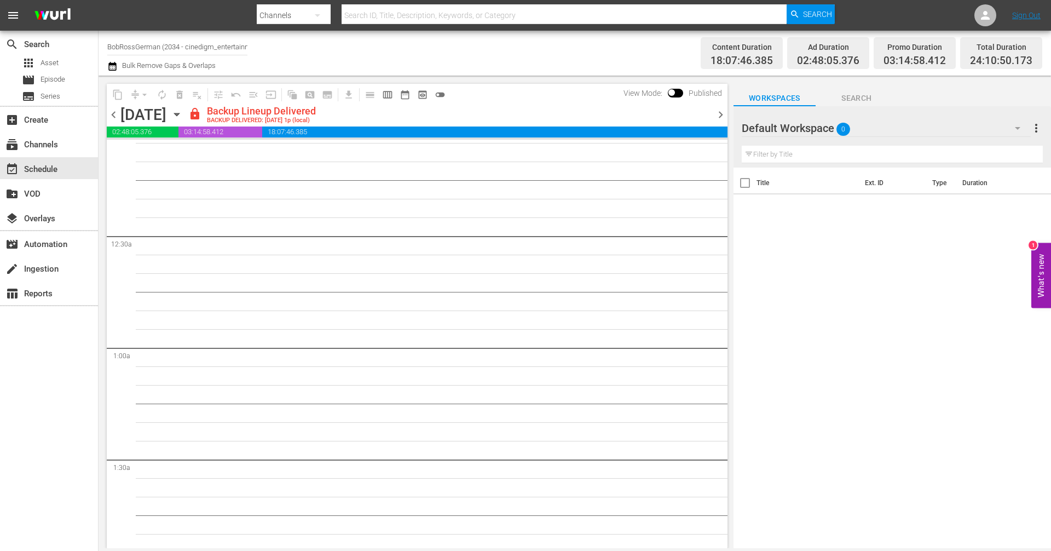
click at [725, 116] on span "chevron_right" at bounding box center [721, 115] width 14 height 14
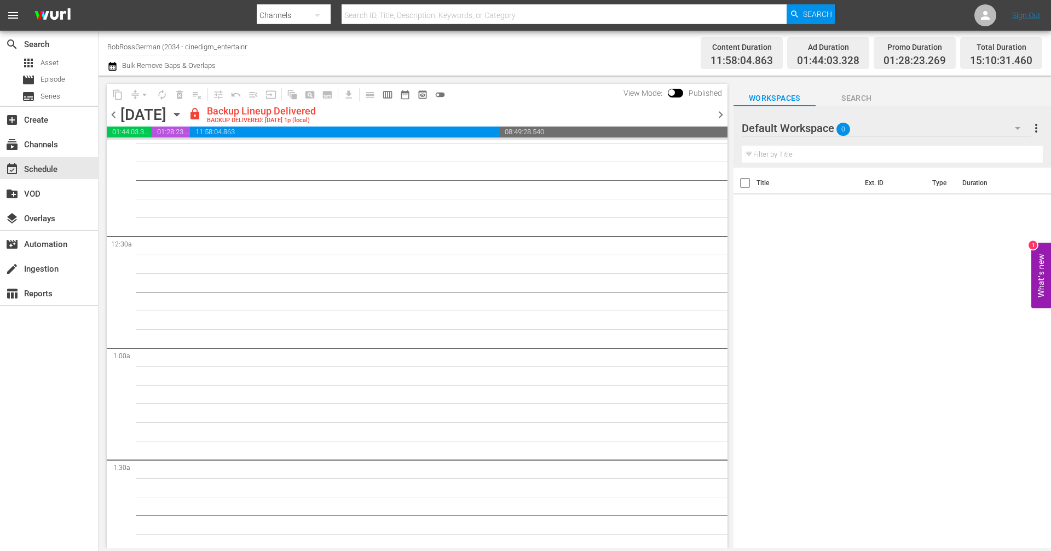
click at [719, 113] on span "chevron_right" at bounding box center [721, 115] width 14 height 14
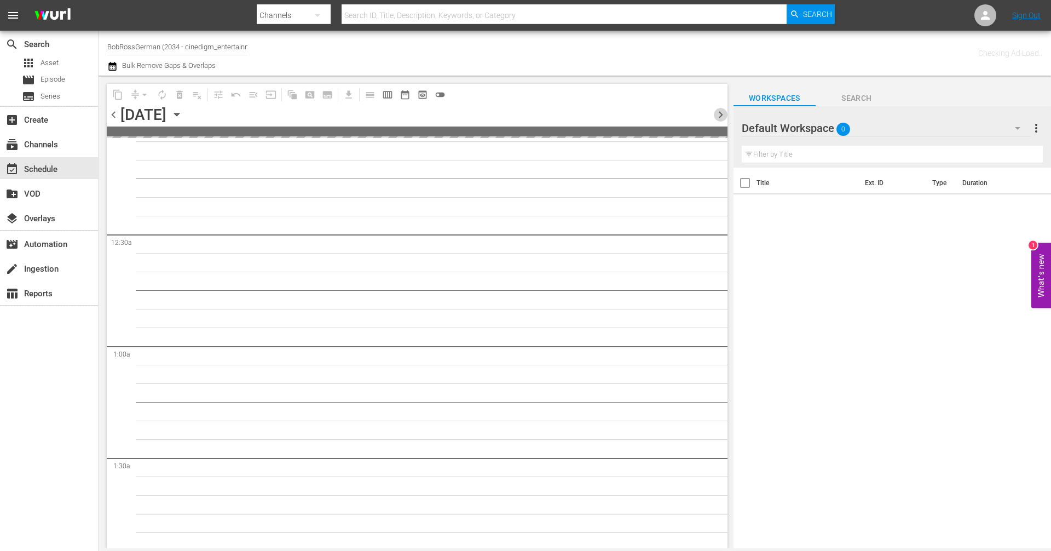
click at [719, 113] on span "chevron_right" at bounding box center [721, 115] width 14 height 14
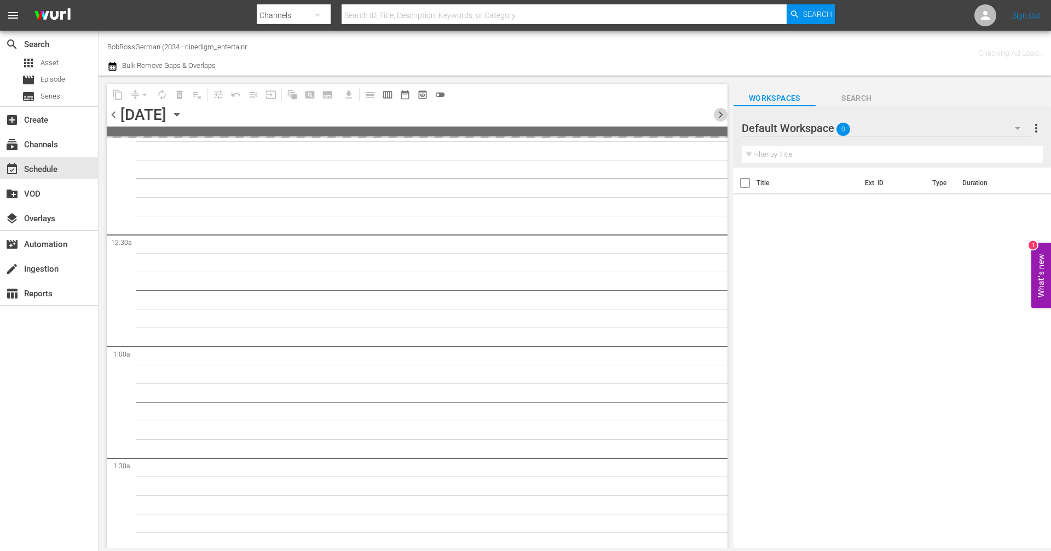
click at [719, 113] on span "chevron_right" at bounding box center [721, 115] width 14 height 14
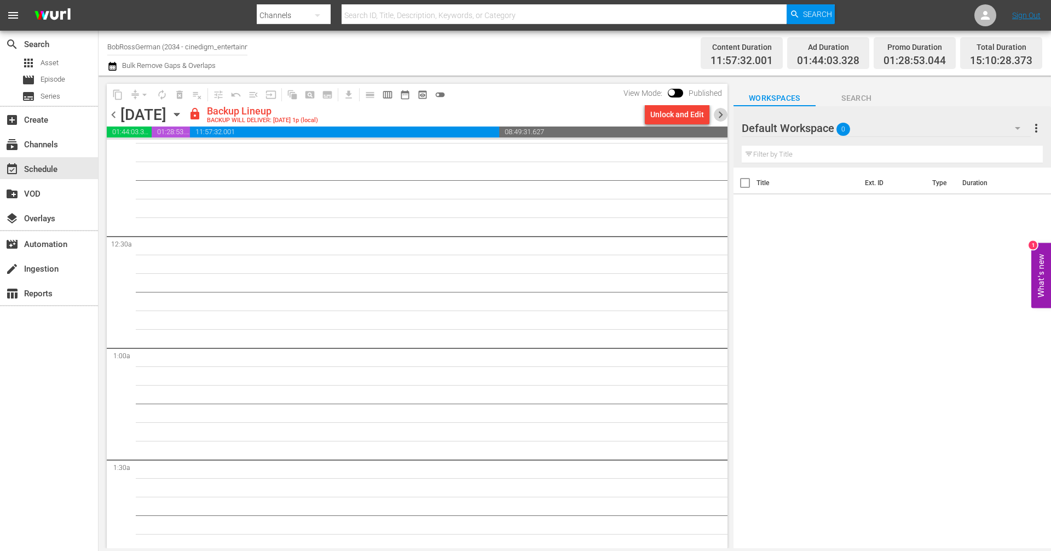
click at [720, 120] on span "chevron_right" at bounding box center [721, 115] width 14 height 14
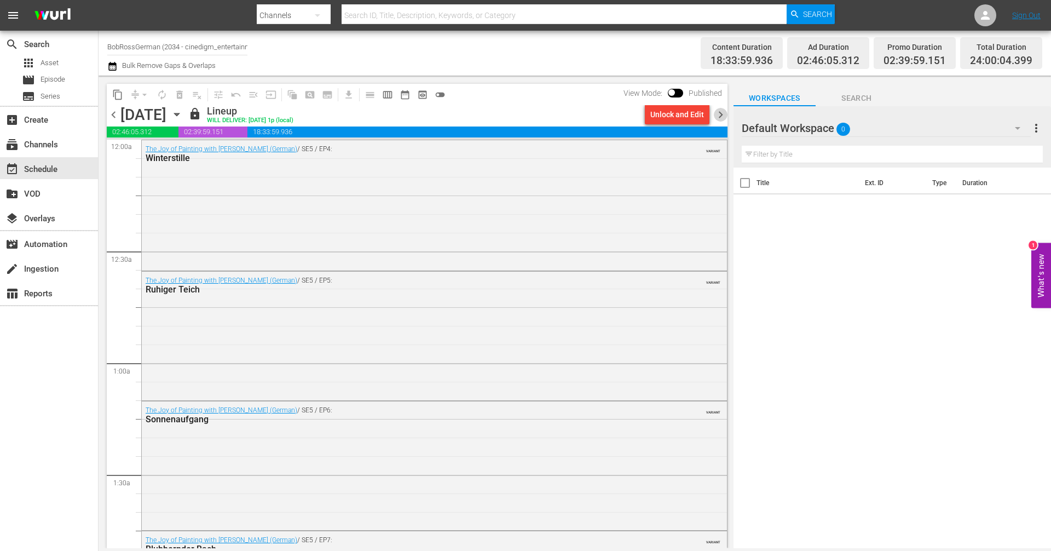
click at [724, 111] on span "chevron_right" at bounding box center [721, 115] width 14 height 14
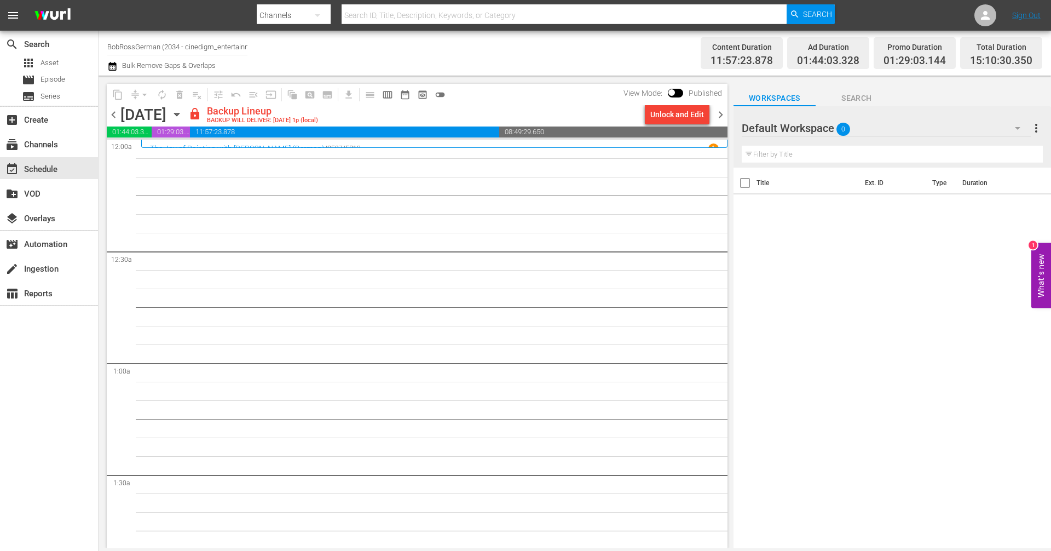
click at [114, 113] on span "chevron_left" at bounding box center [114, 115] width 14 height 14
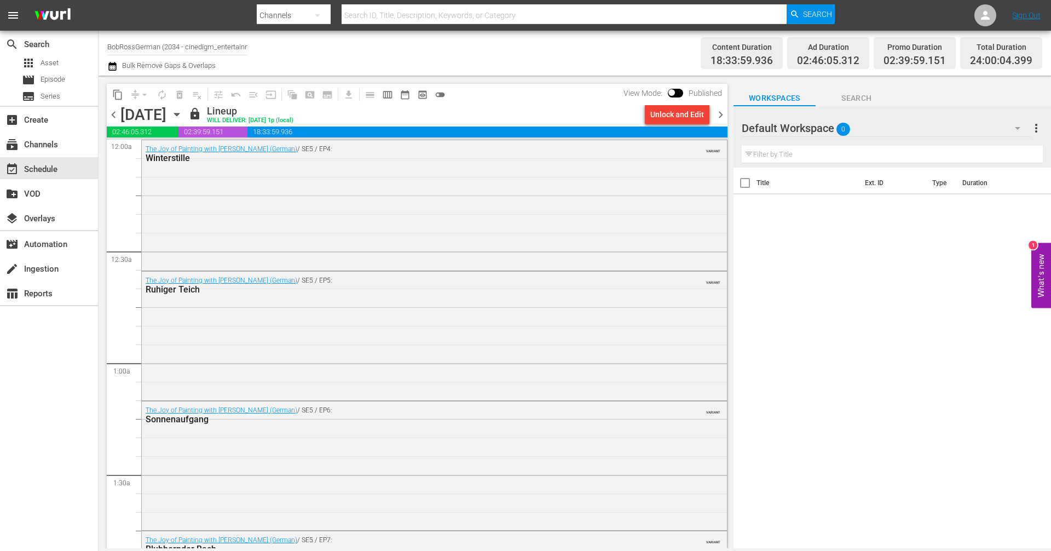
click at [723, 116] on span "chevron_right" at bounding box center [721, 115] width 14 height 14
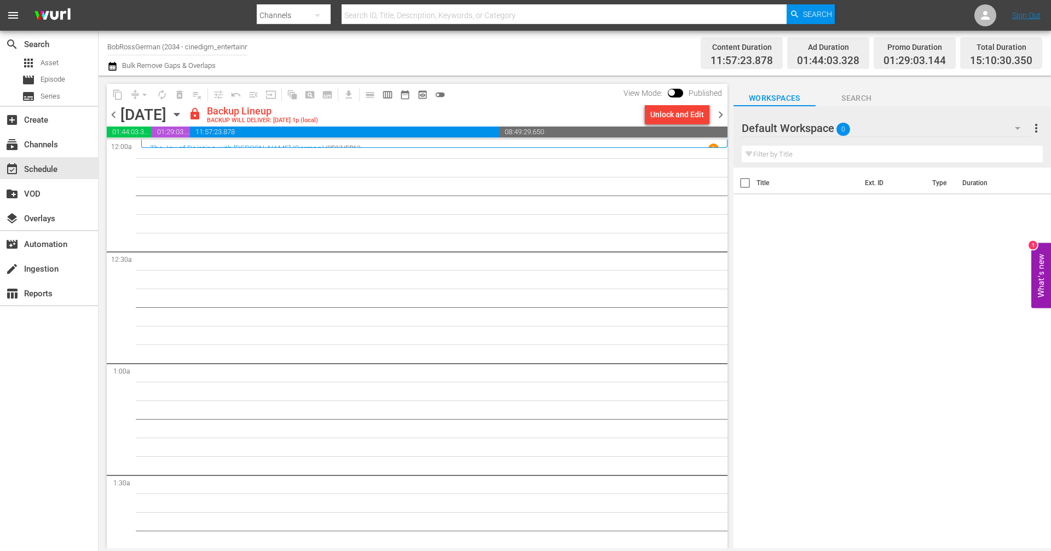
click at [113, 119] on span "chevron_left" at bounding box center [114, 115] width 14 height 14
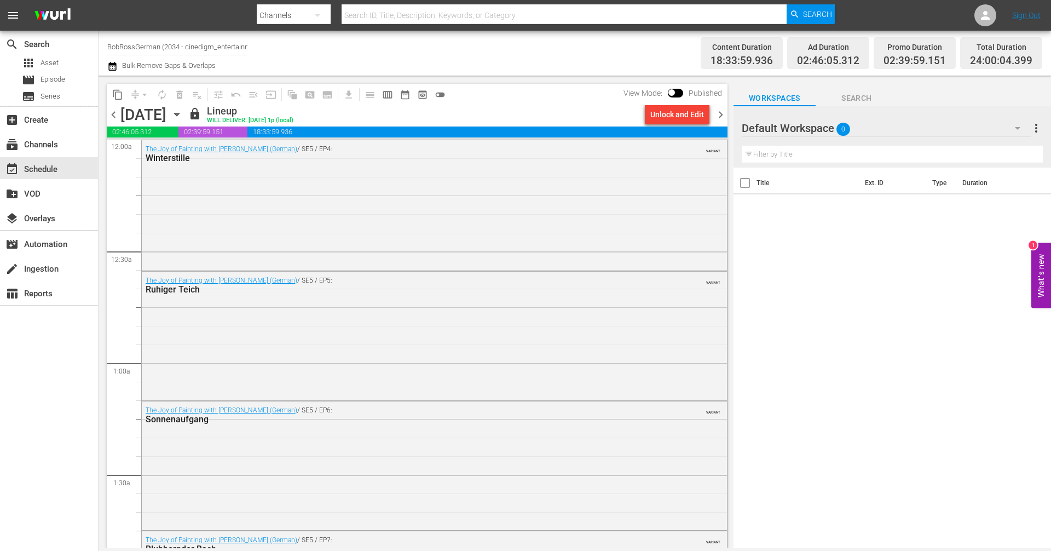
click at [179, 114] on icon "button" at bounding box center [176, 114] width 5 height 3
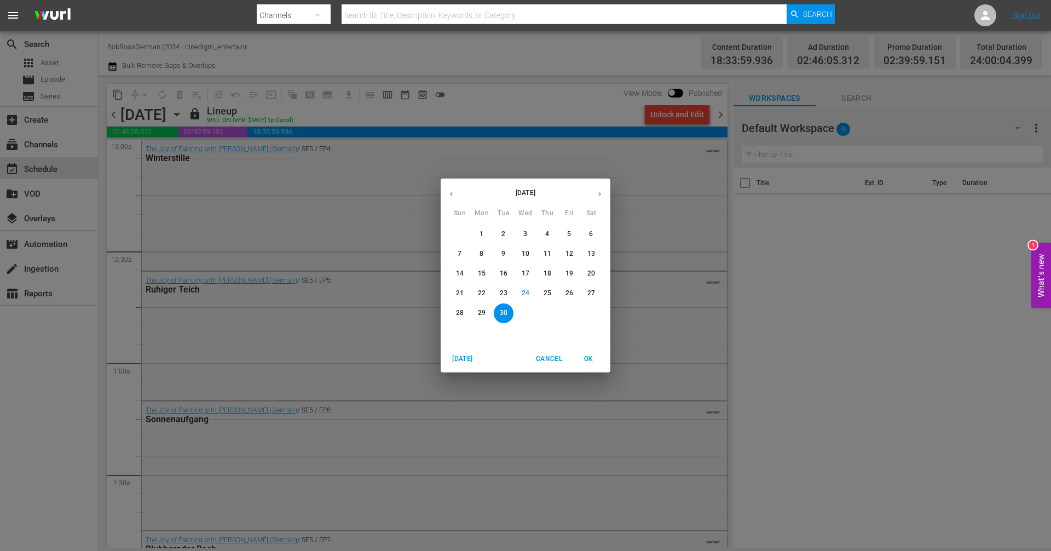
click at [481, 230] on p "1" at bounding box center [482, 233] width 4 height 9
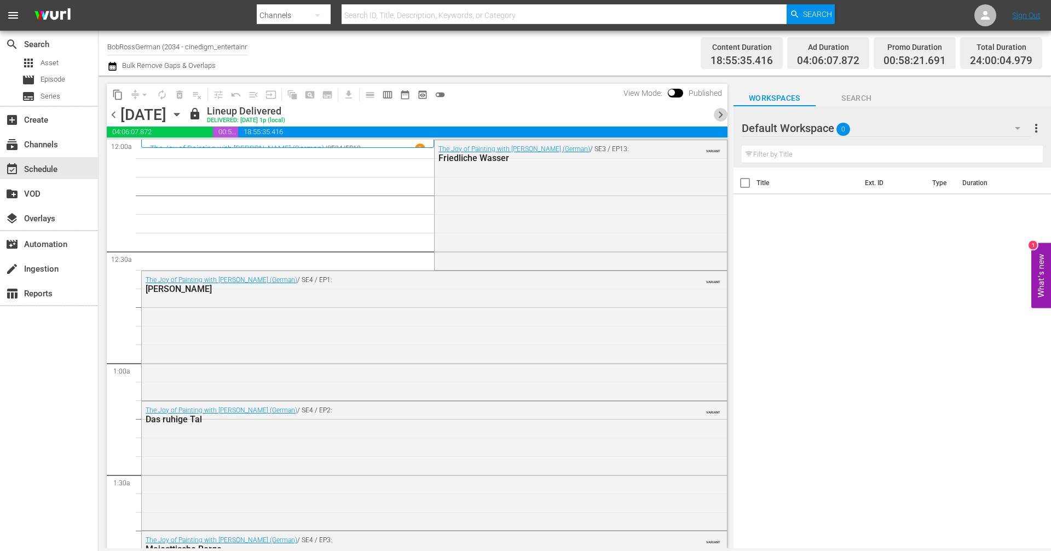
click at [717, 116] on span "chevron_right" at bounding box center [721, 115] width 14 height 14
click at [720, 116] on span "chevron_right" at bounding box center [721, 115] width 14 height 14
click at [57, 148] on div "subscriptions Channels" at bounding box center [30, 143] width 61 height 10
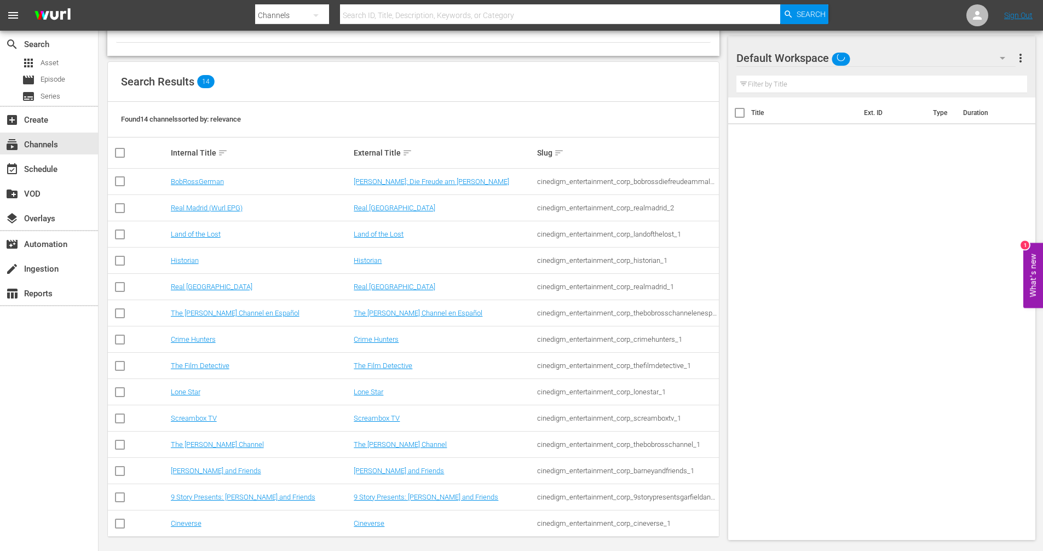
scroll to position [85, 0]
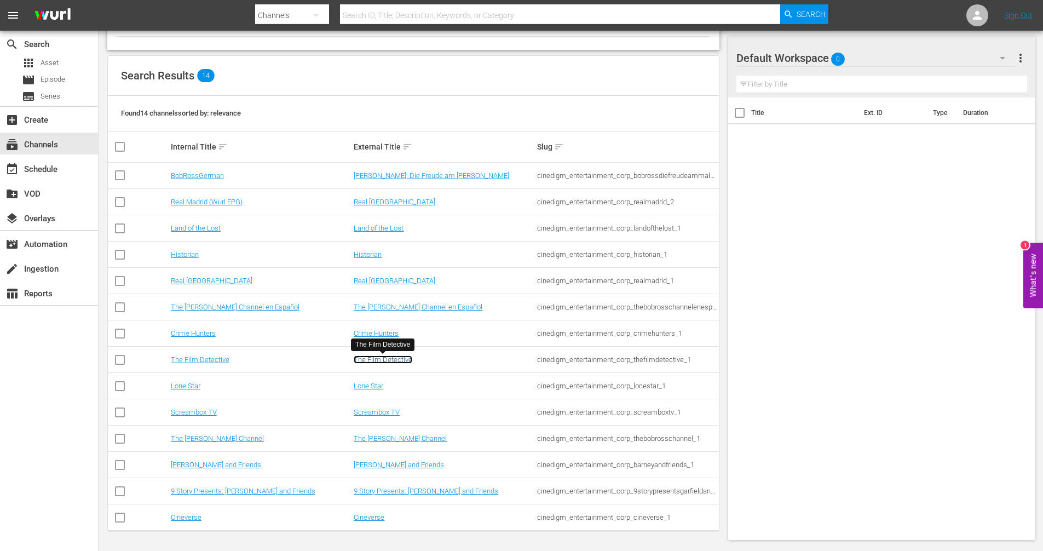
click at [389, 362] on link "The Film Detective" at bounding box center [383, 359] width 59 height 8
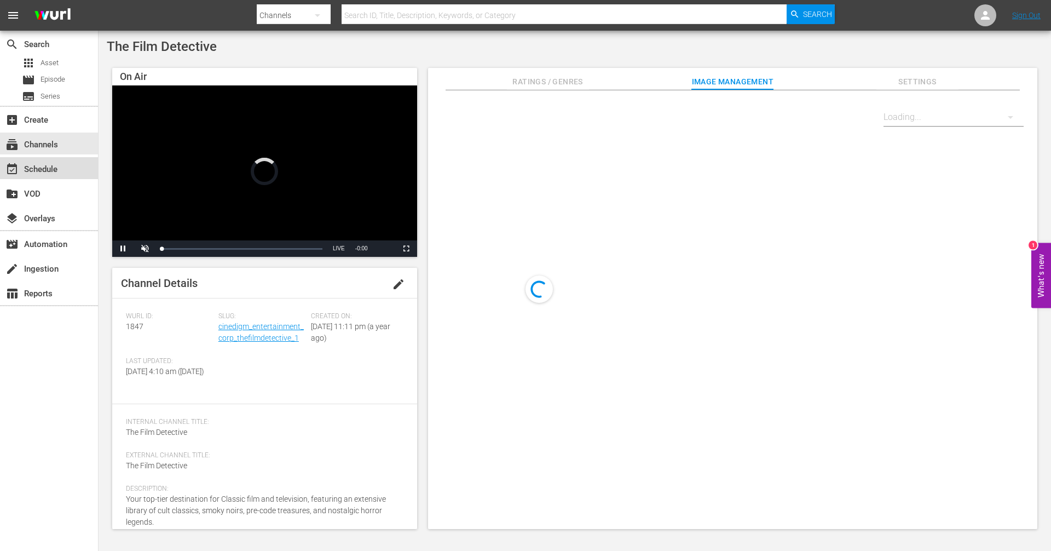
click at [53, 170] on div "event_available Schedule" at bounding box center [30, 168] width 61 height 10
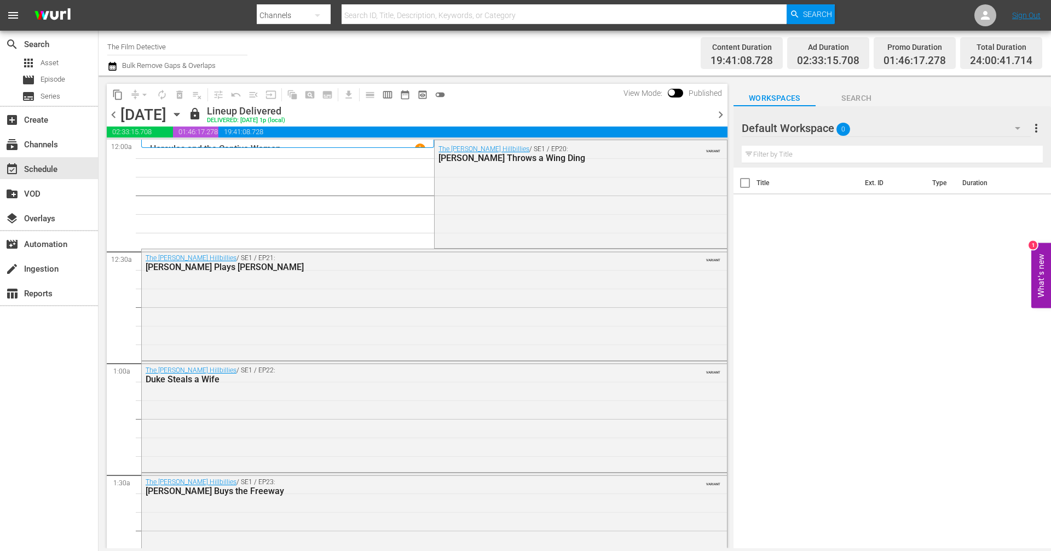
click at [183, 116] on icon "button" at bounding box center [177, 114] width 12 height 12
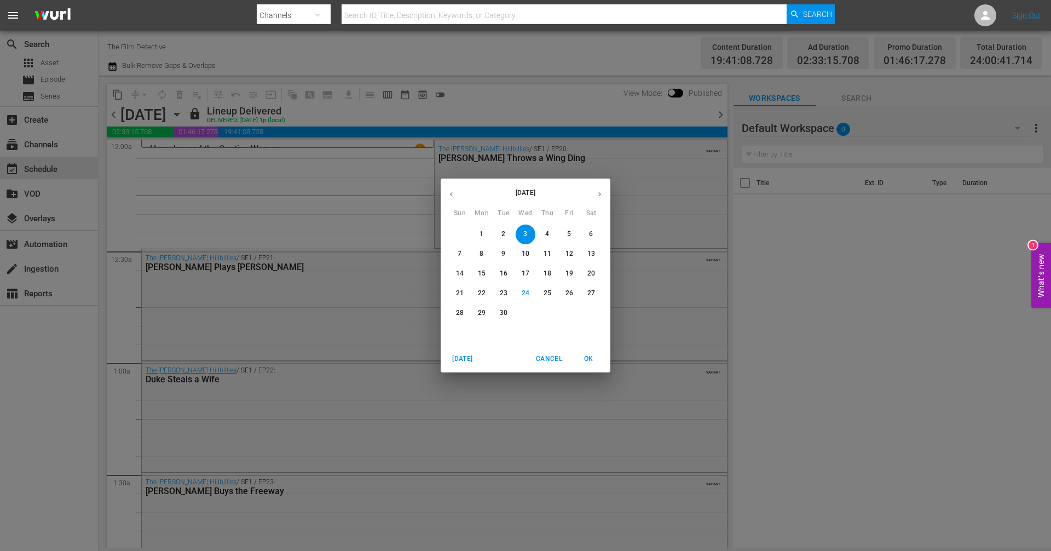
click at [503, 315] on p "30" at bounding box center [504, 312] width 8 height 9
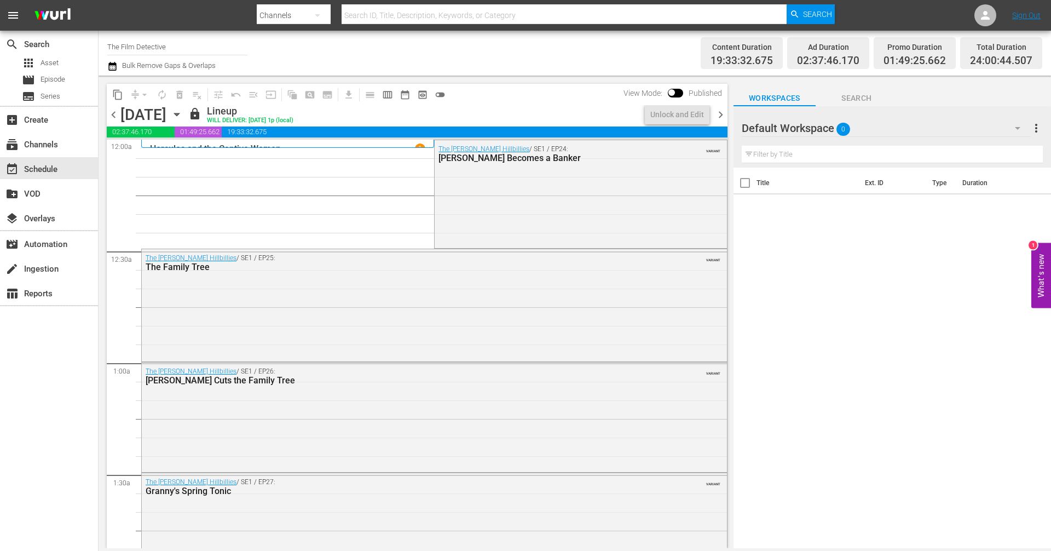
click at [717, 112] on span "chevron_right" at bounding box center [721, 115] width 14 height 14
click at [48, 148] on div "subscriptions Channels" at bounding box center [30, 143] width 61 height 10
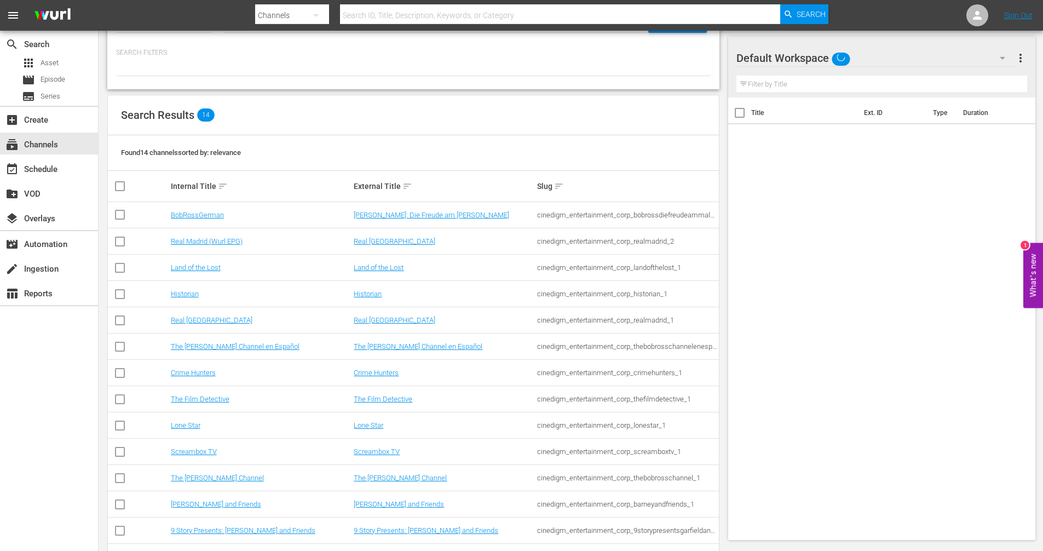
scroll to position [85, 0]
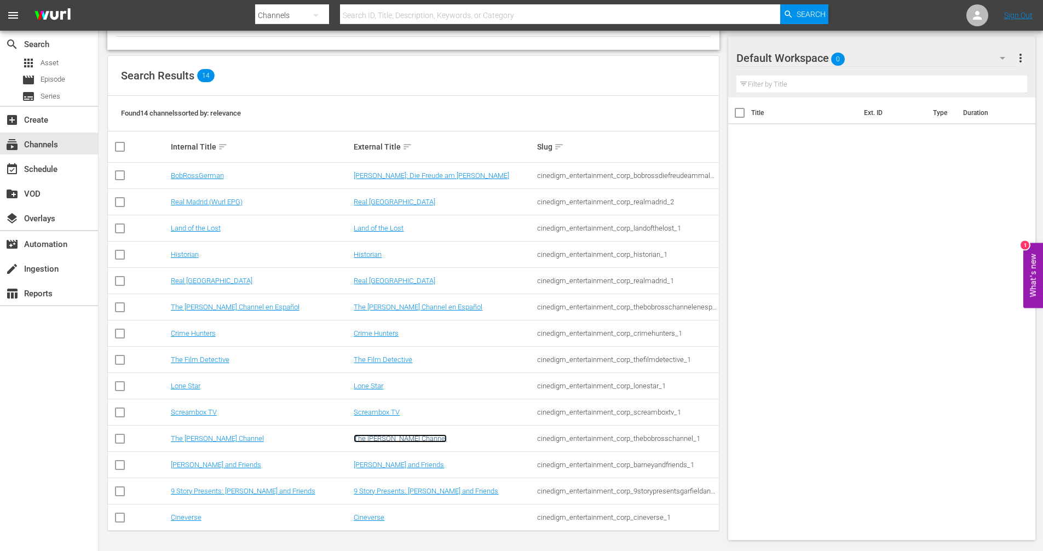
click at [396, 441] on link "The [PERSON_NAME] Channel" at bounding box center [400, 438] width 93 height 8
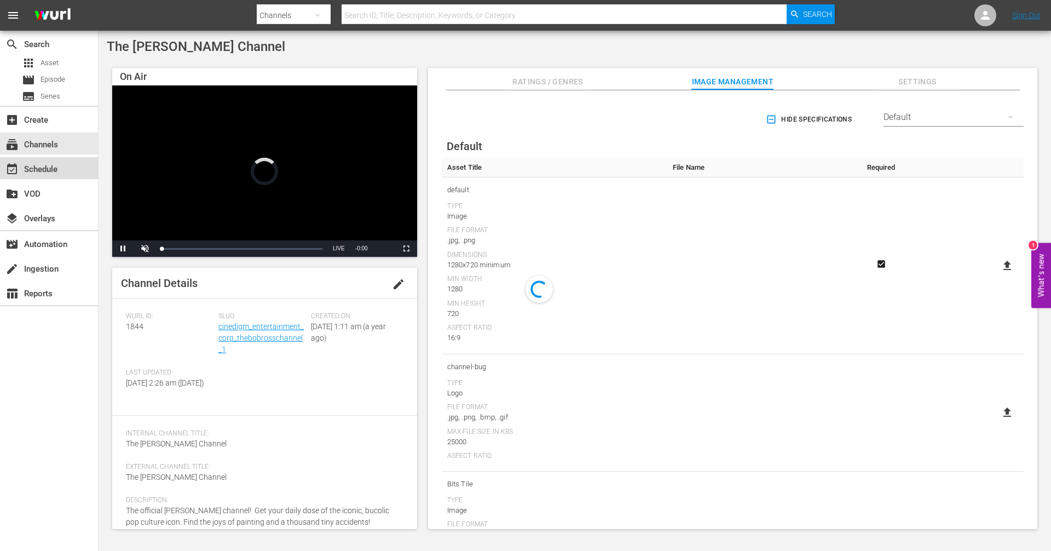
click at [43, 172] on div "event_available Schedule" at bounding box center [30, 168] width 61 height 10
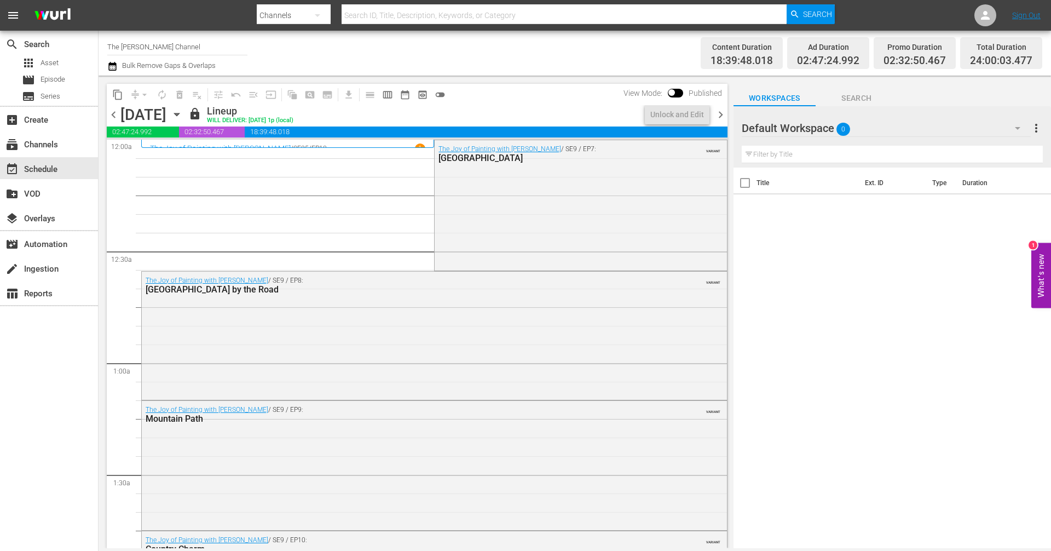
click at [718, 117] on span "chevron_right" at bounding box center [721, 115] width 14 height 14
click at [719, 112] on span "chevron_right" at bounding box center [721, 115] width 14 height 14
click at [59, 142] on div "subscriptions Channels" at bounding box center [30, 143] width 61 height 10
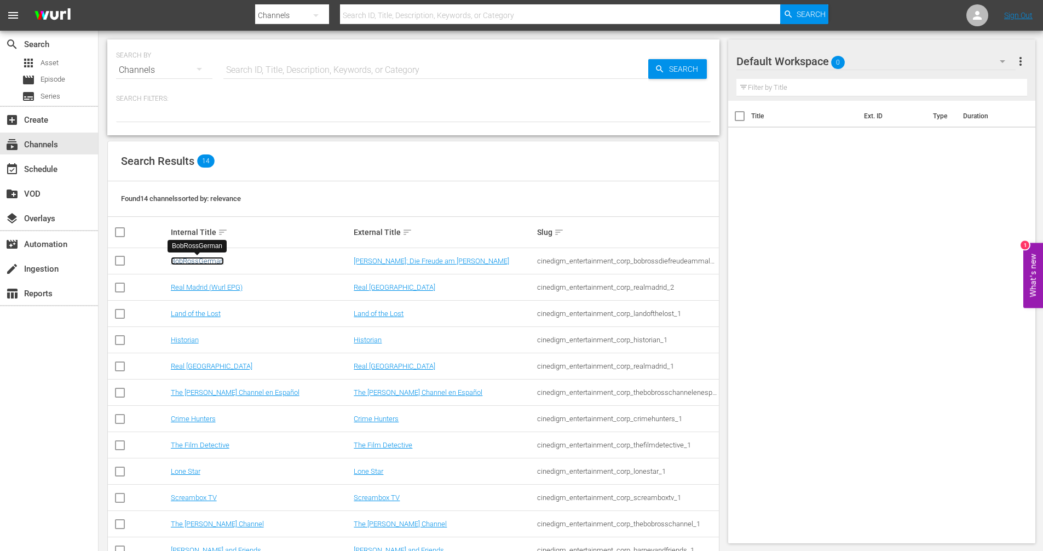
click at [195, 260] on link "BobRossGerman" at bounding box center [197, 261] width 53 height 8
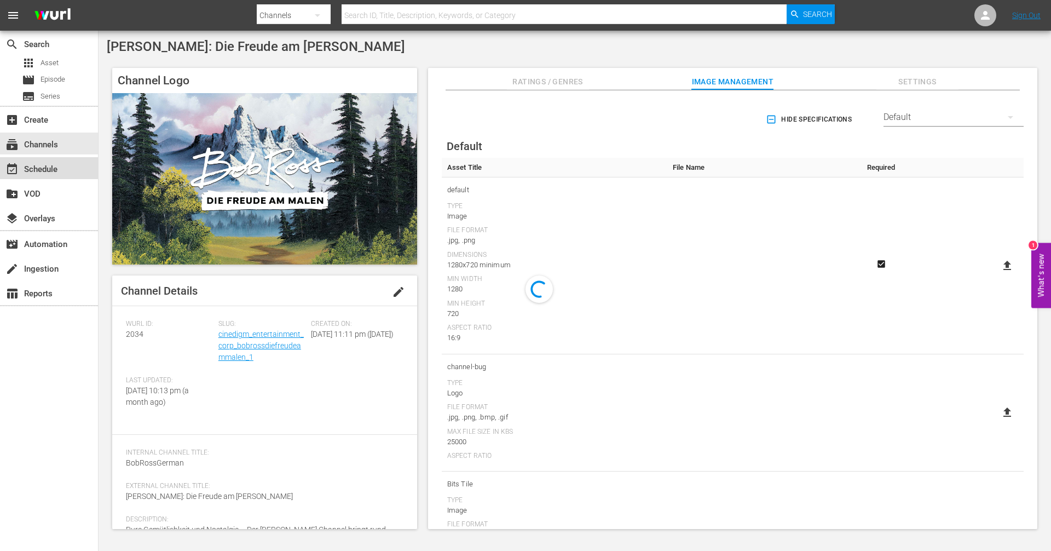
click at [33, 164] on div "event_available Schedule" at bounding box center [30, 168] width 61 height 10
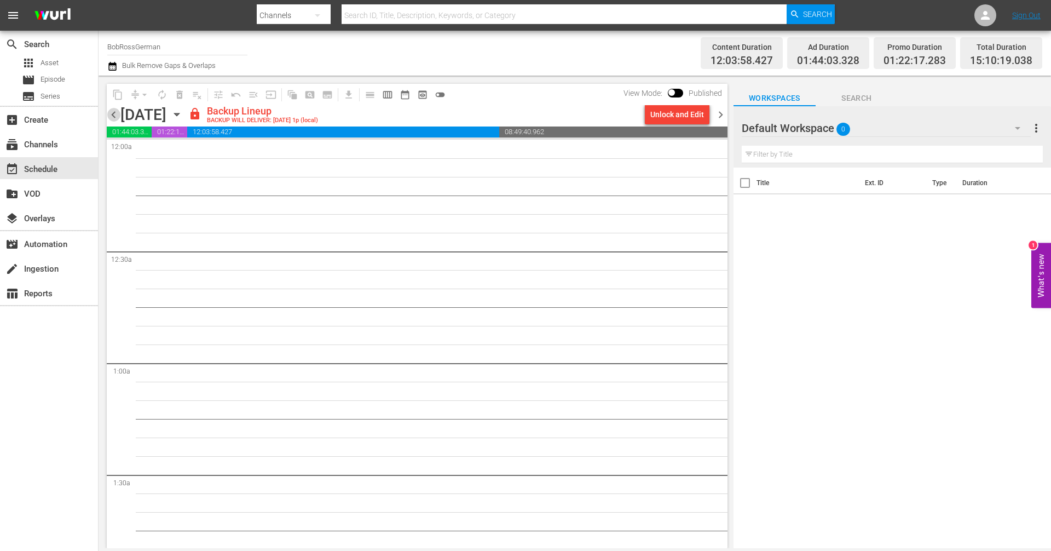
click at [117, 119] on span "chevron_left" at bounding box center [114, 115] width 14 height 14
